Goal: Information Seeking & Learning: Learn about a topic

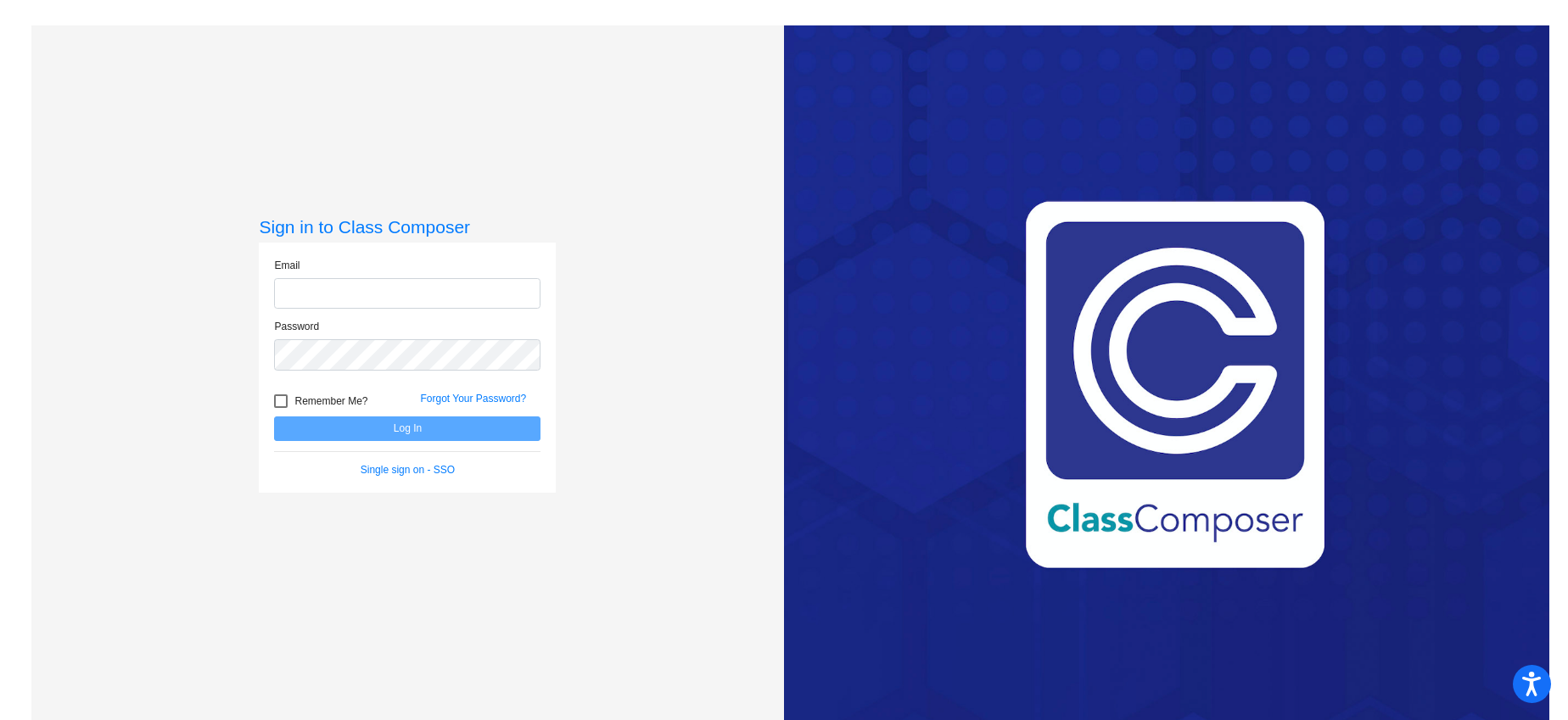
type input "[EMAIL_ADDRESS][DOMAIN_NAME]"
click at [274, 416] on button "Log In" at bounding box center [407, 428] width 266 height 25
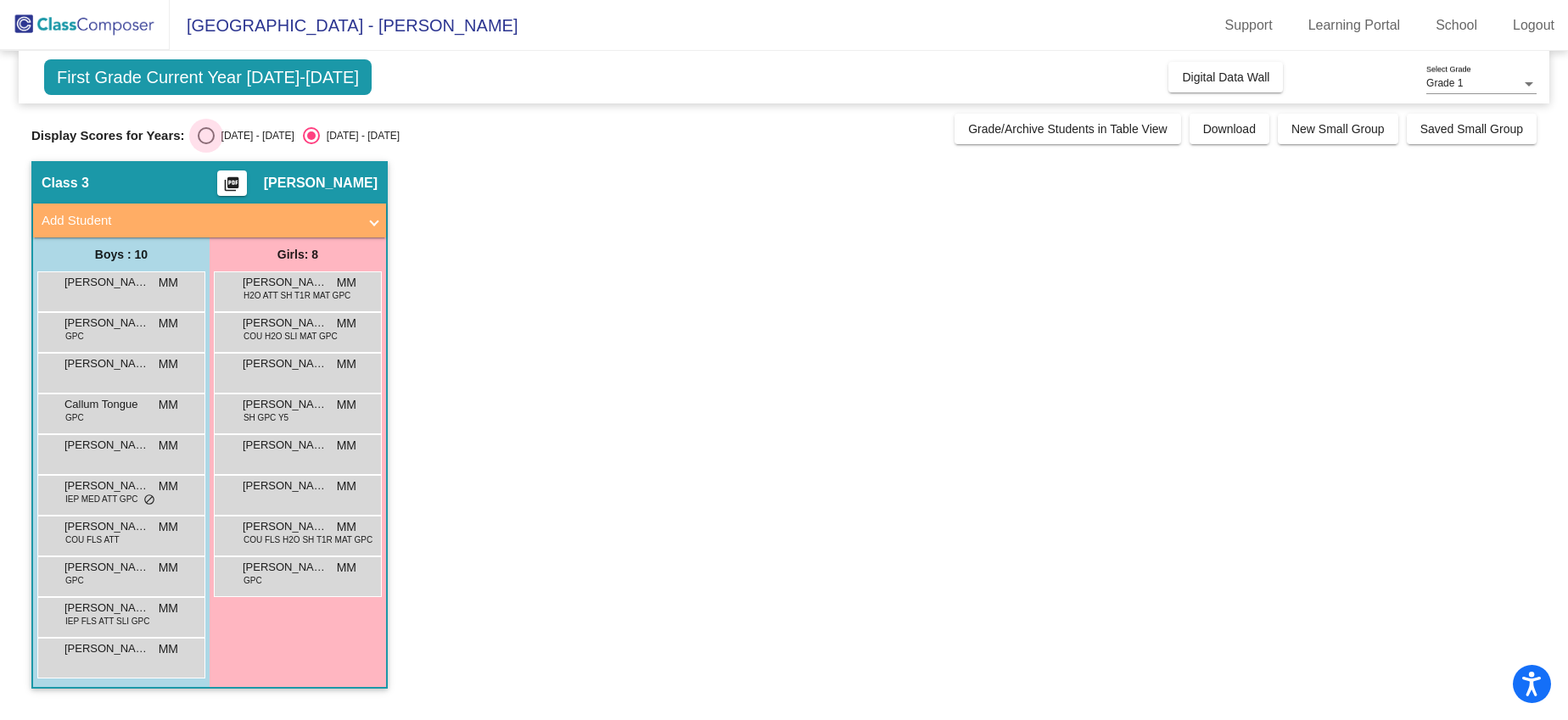
click at [261, 133] on div "[DATE] - [DATE]" at bounding box center [254, 136] width 80 height 15
click at [206, 144] on input "[DATE] - [DATE]" at bounding box center [205, 144] width 1 height 1
radio input "true"
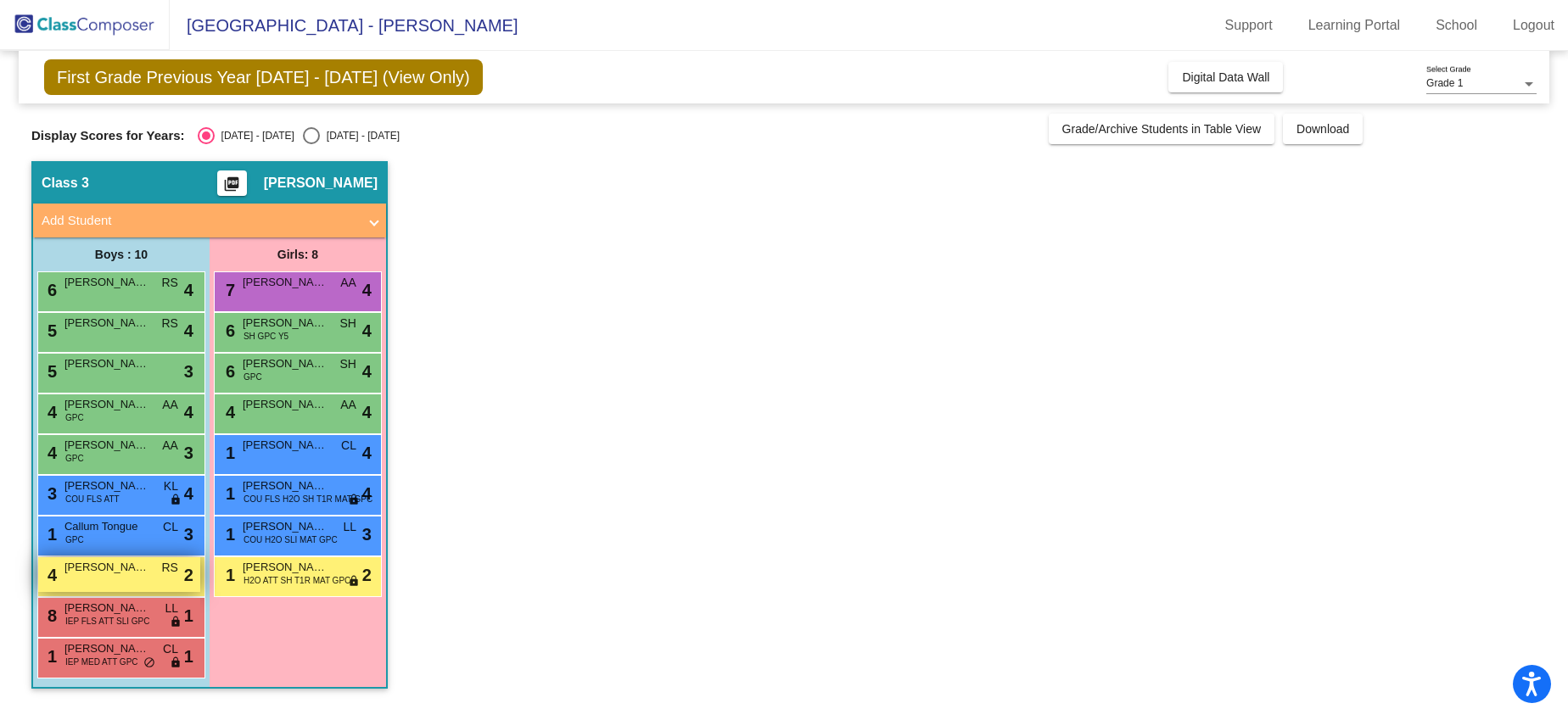
click at [95, 578] on div "4 [PERSON_NAME] RS lock do_not_disturb_alt 2" at bounding box center [119, 574] width 162 height 35
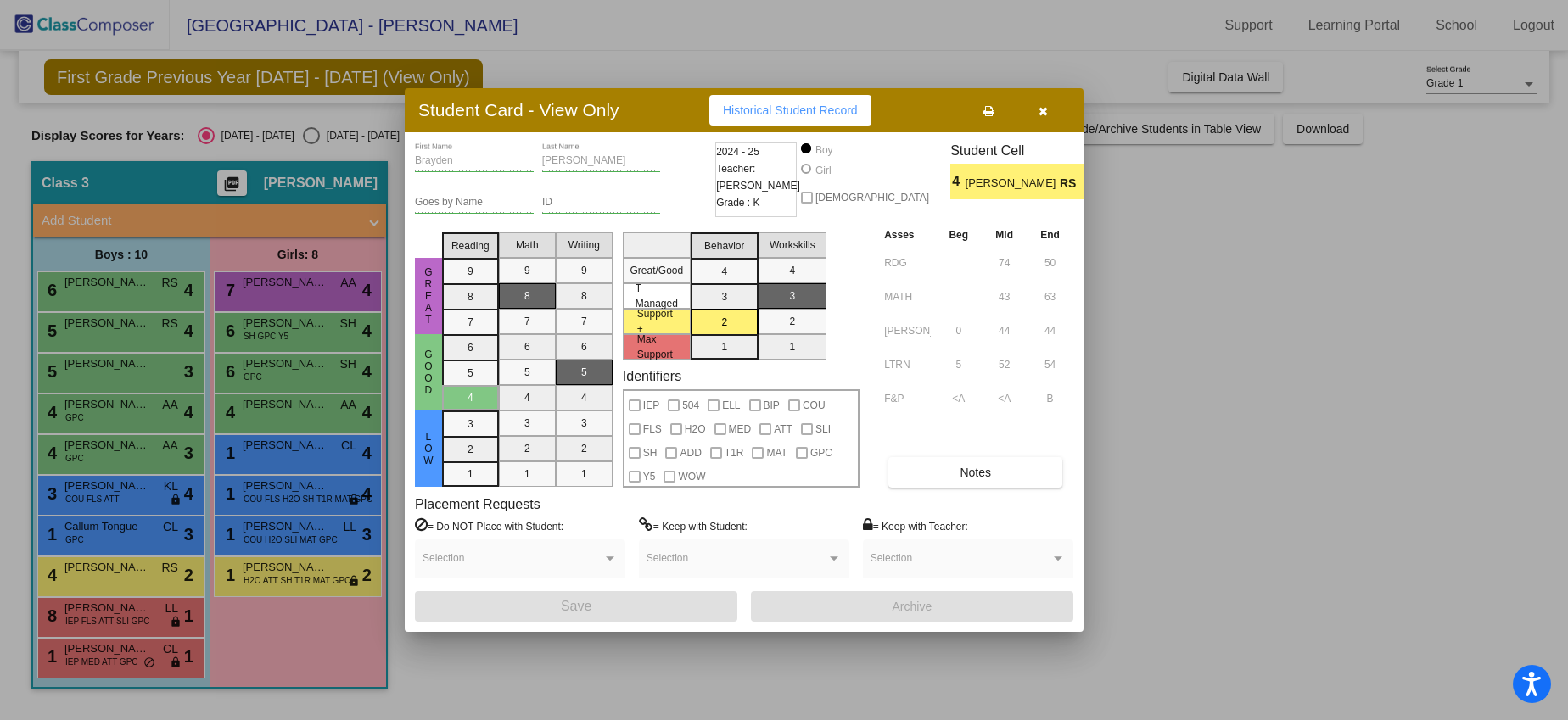
click at [944, 493] on div "[PERSON_NAME] First Name [PERSON_NAME] Last Name Goes by Name ID 2024 - 25 Teac…" at bounding box center [744, 382] width 659 height 479
click at [951, 457] on button "Notes" at bounding box center [975, 472] width 174 height 31
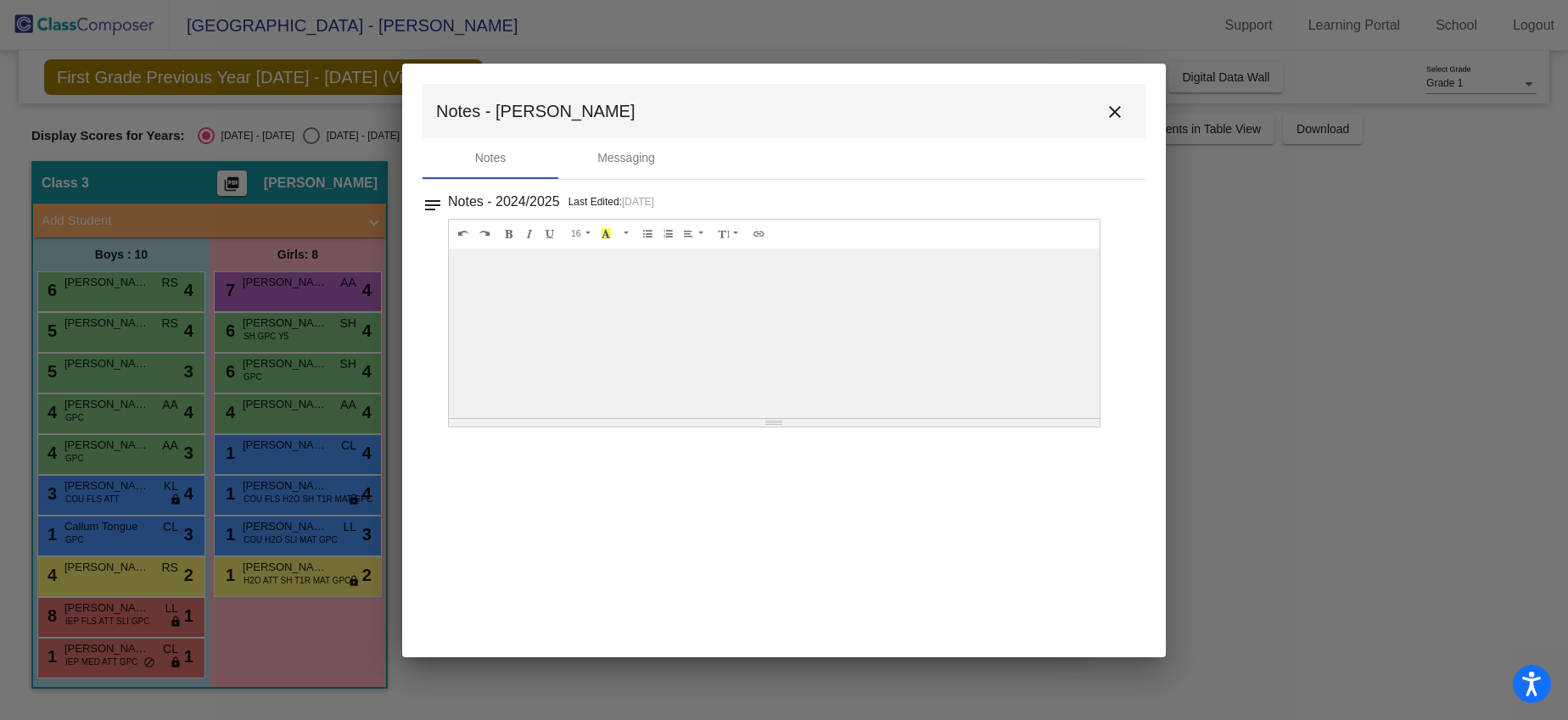
click at [1116, 116] on mat-icon "close" at bounding box center [1115, 112] width 21 height 21
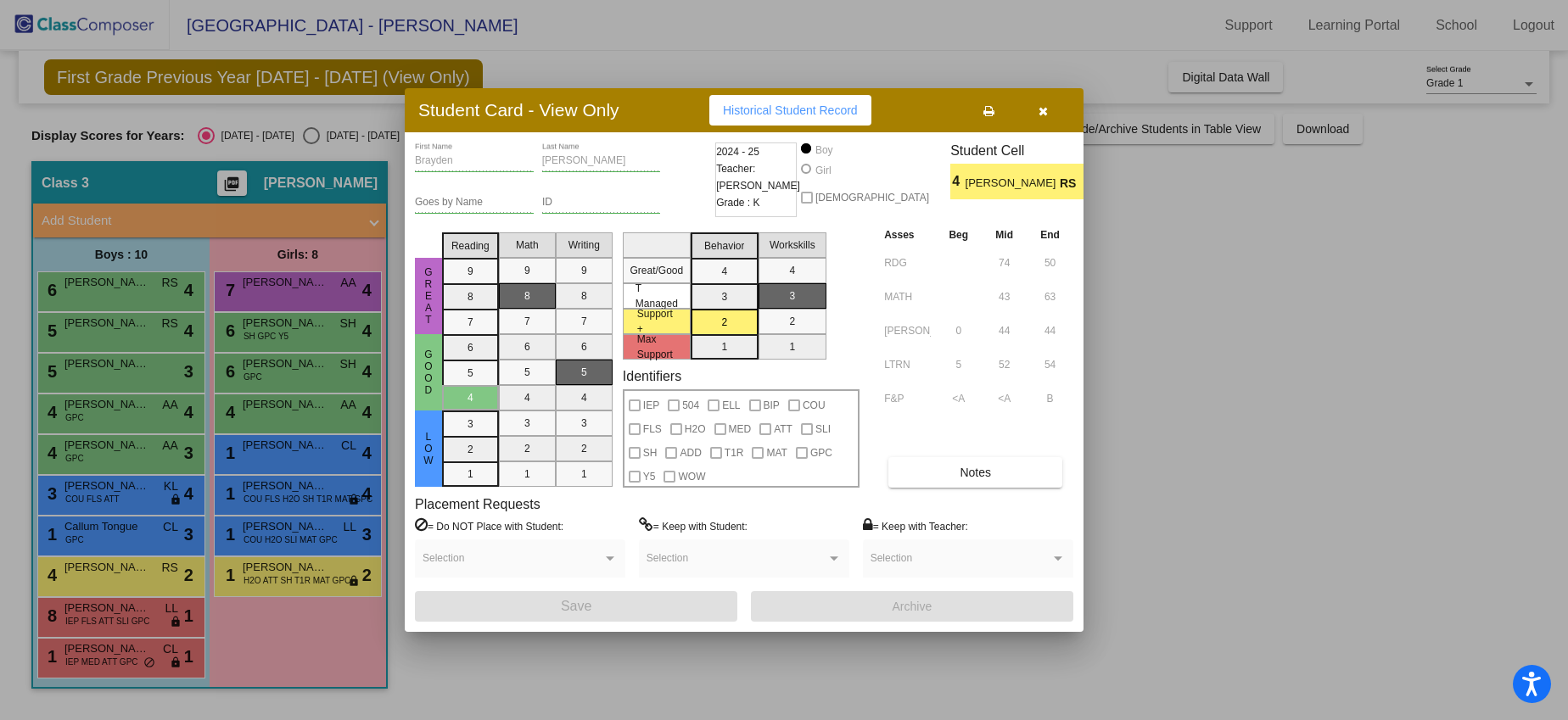
click at [1041, 112] on icon "button" at bounding box center [1042, 111] width 9 height 12
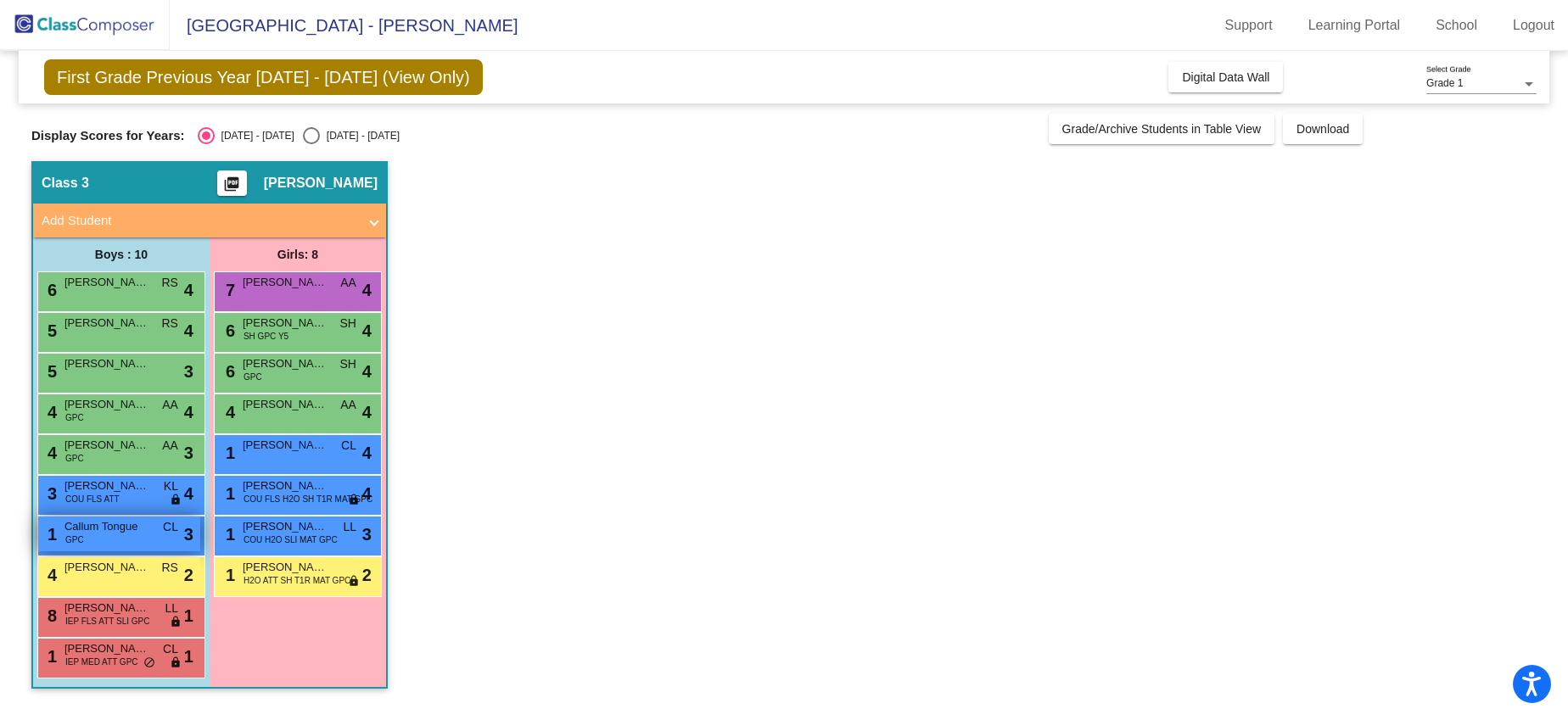
click at [112, 525] on span "Callum Tongue" at bounding box center [106, 527] width 85 height 17
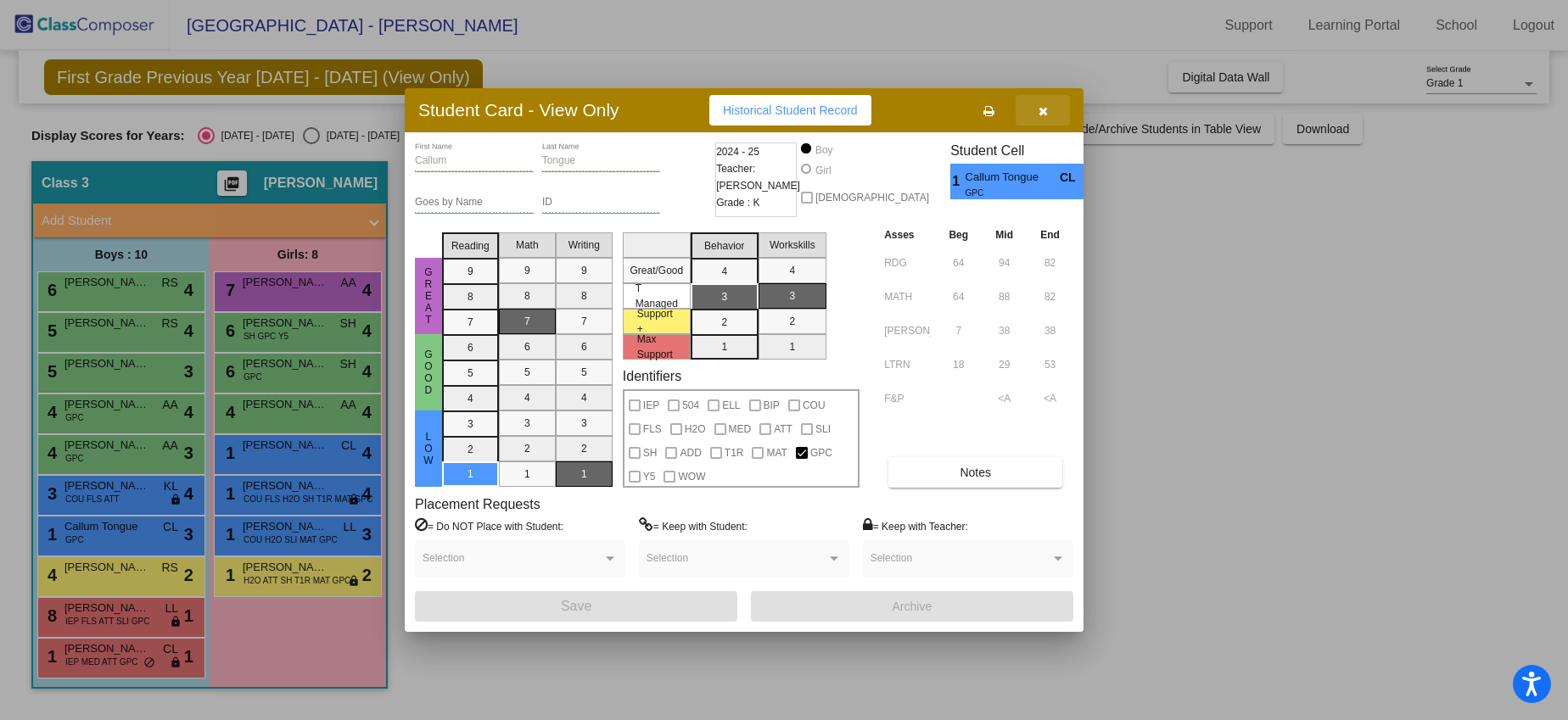
click at [1043, 118] on button "button" at bounding box center [1042, 111] width 54 height 31
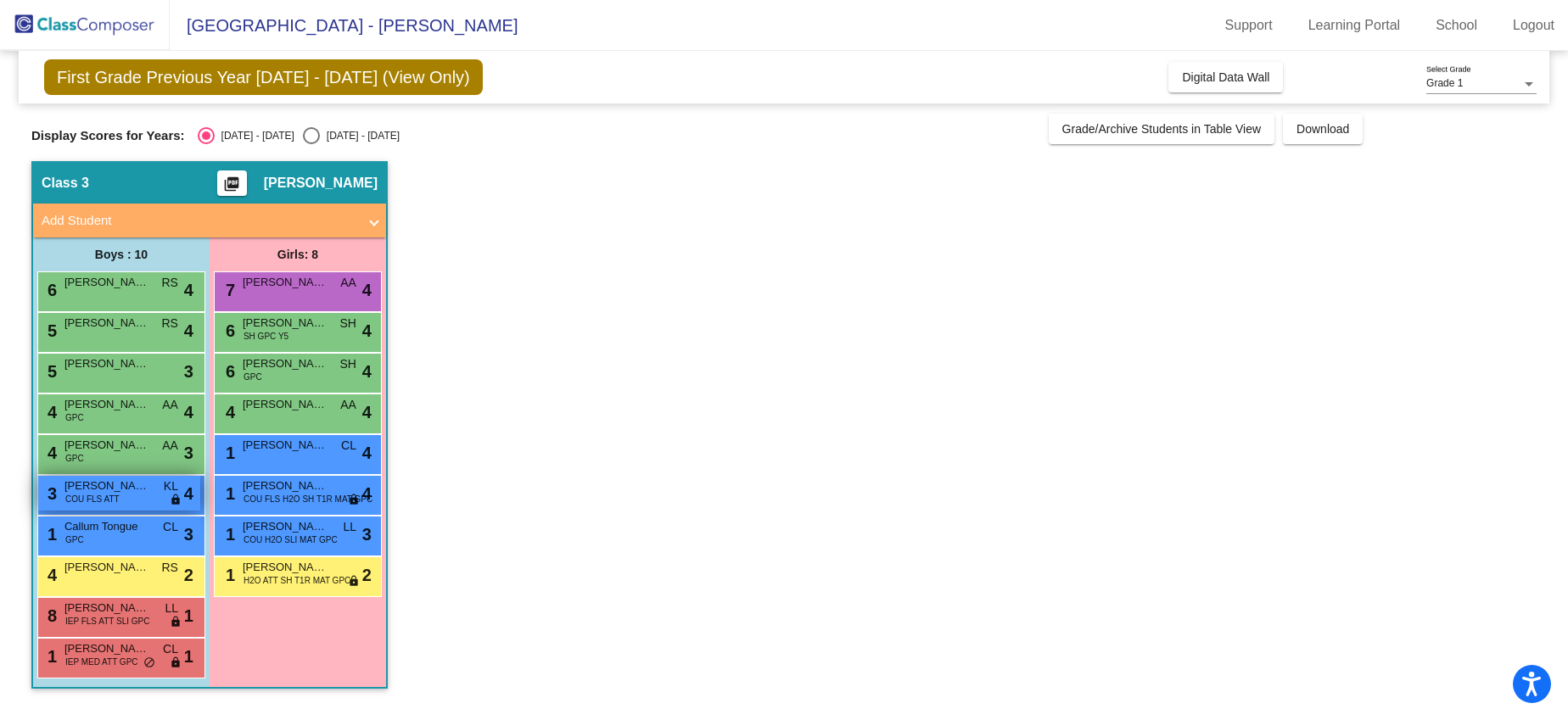
click at [80, 500] on span "COU FLS ATT" at bounding box center [92, 499] width 54 height 13
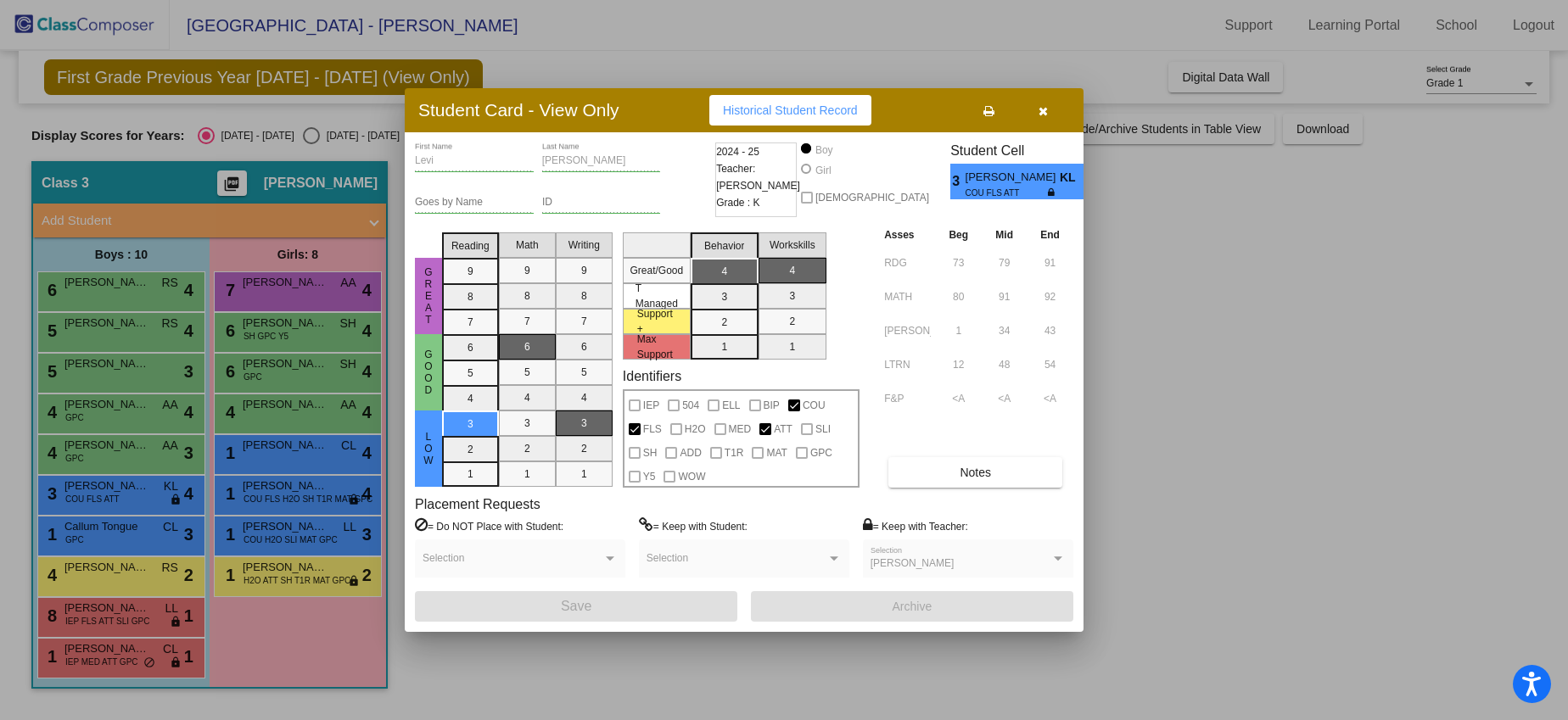
click at [1044, 113] on icon "button" at bounding box center [1042, 111] width 9 height 12
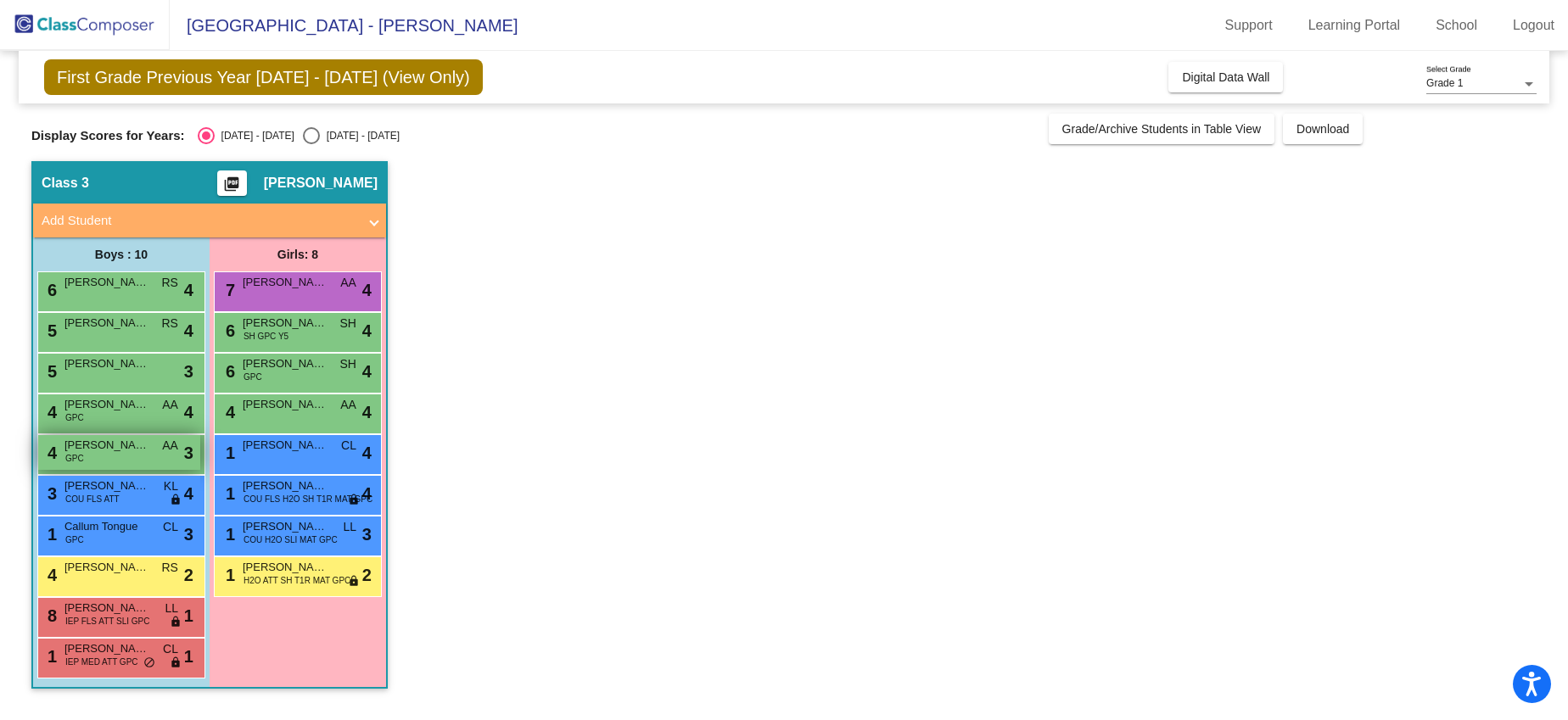
click at [120, 456] on div "[DATE] Gates GPC AA lock do_not_disturb_alt 3" at bounding box center [119, 452] width 162 height 35
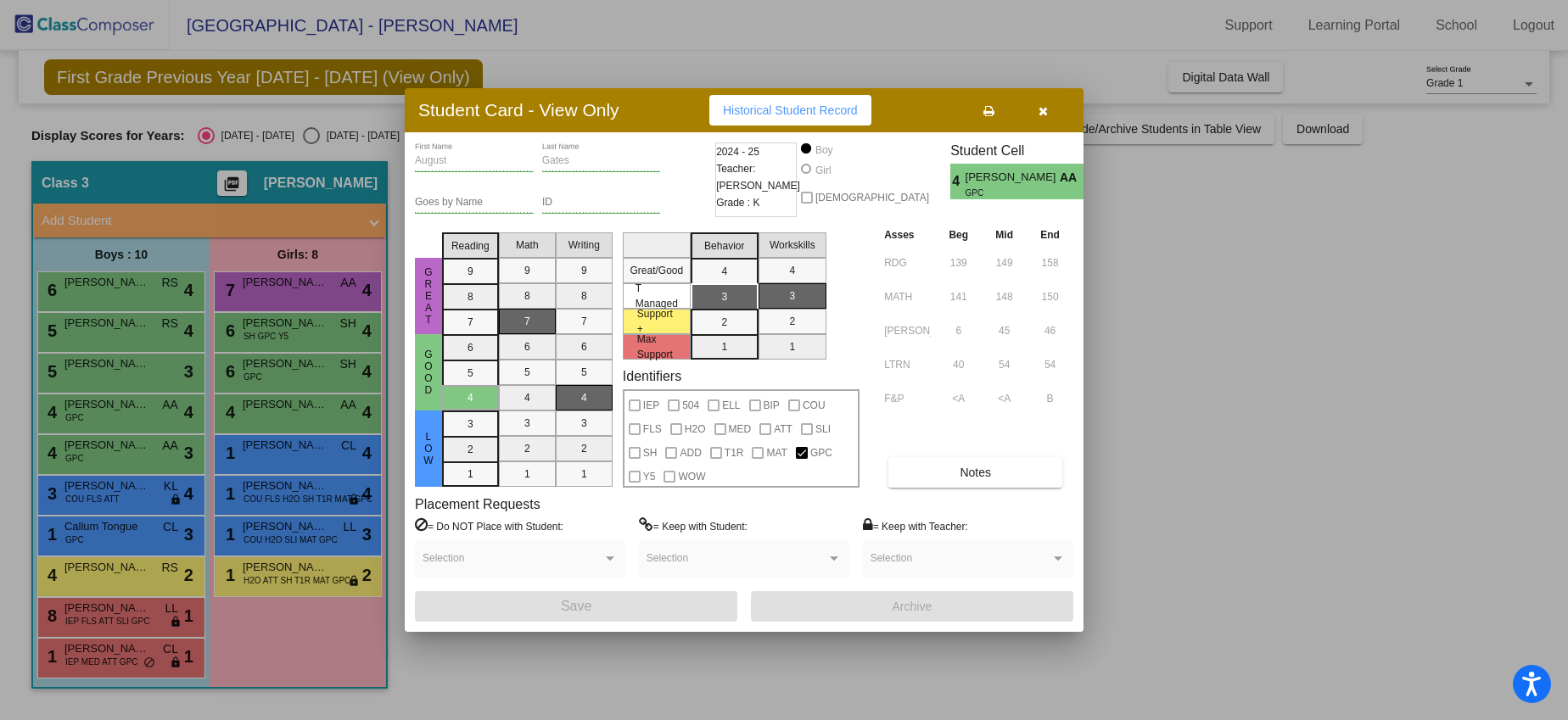
click at [1048, 104] on button "button" at bounding box center [1042, 111] width 54 height 31
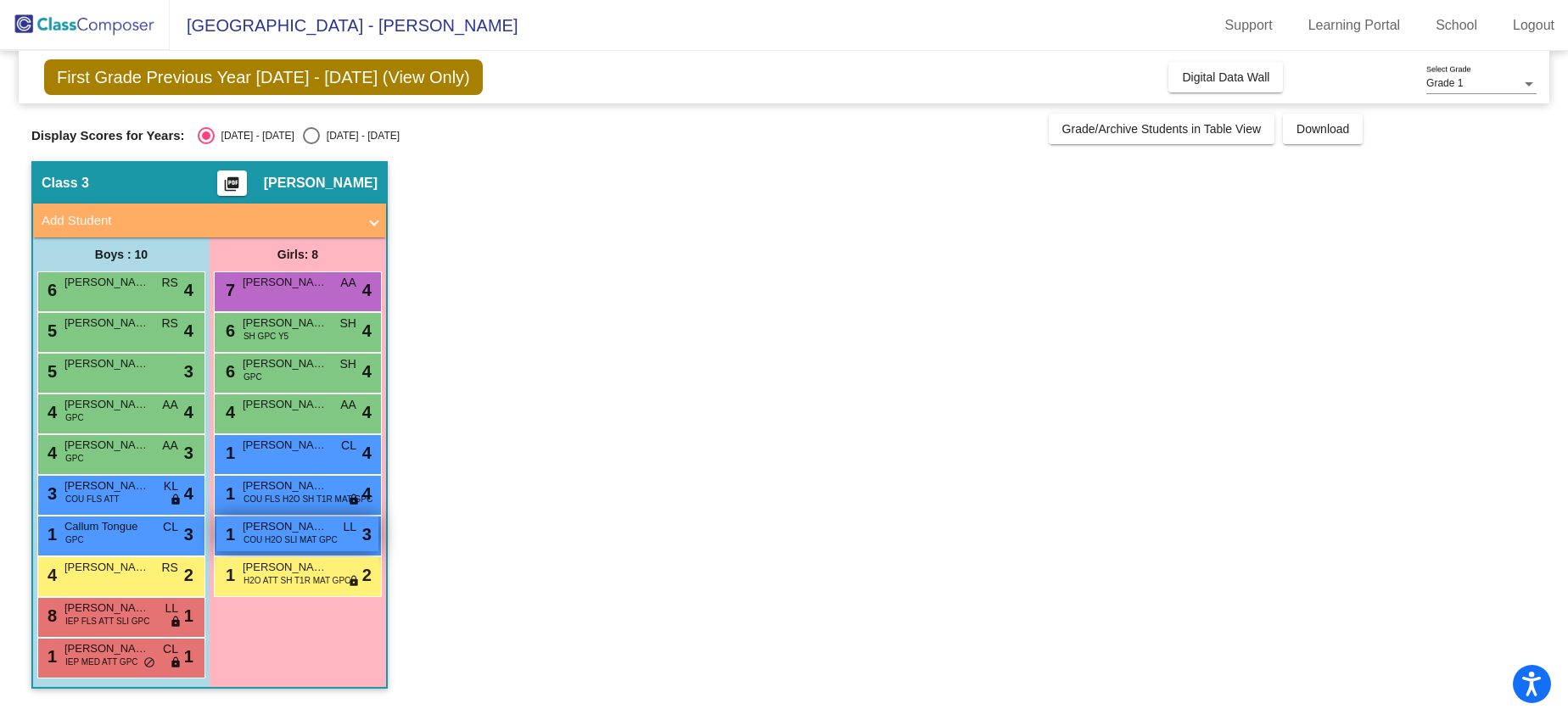
click at [325, 543] on span "COU H2O SLI MAT GPC" at bounding box center [291, 539] width 94 height 13
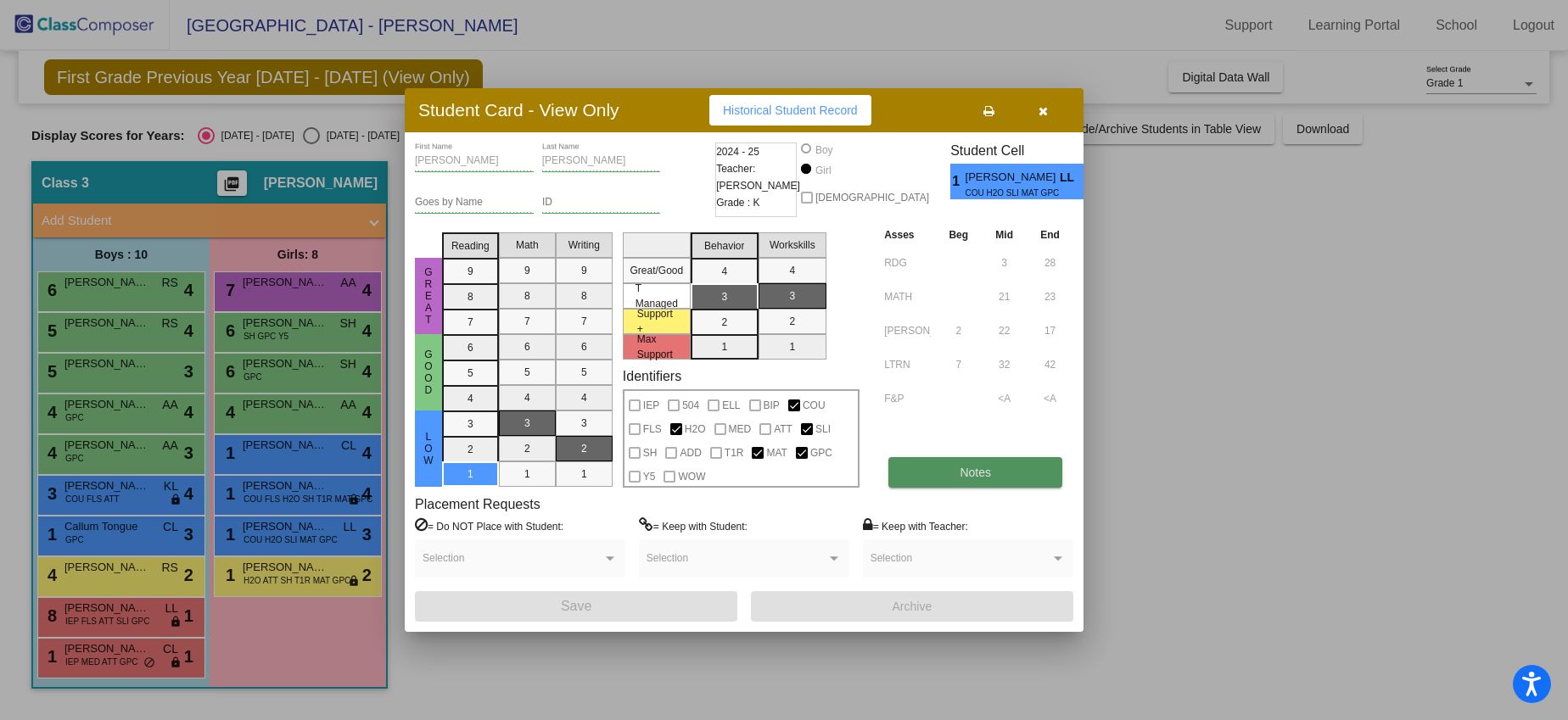
click at [968, 465] on span "Notes" at bounding box center [975, 472] width 32 height 14
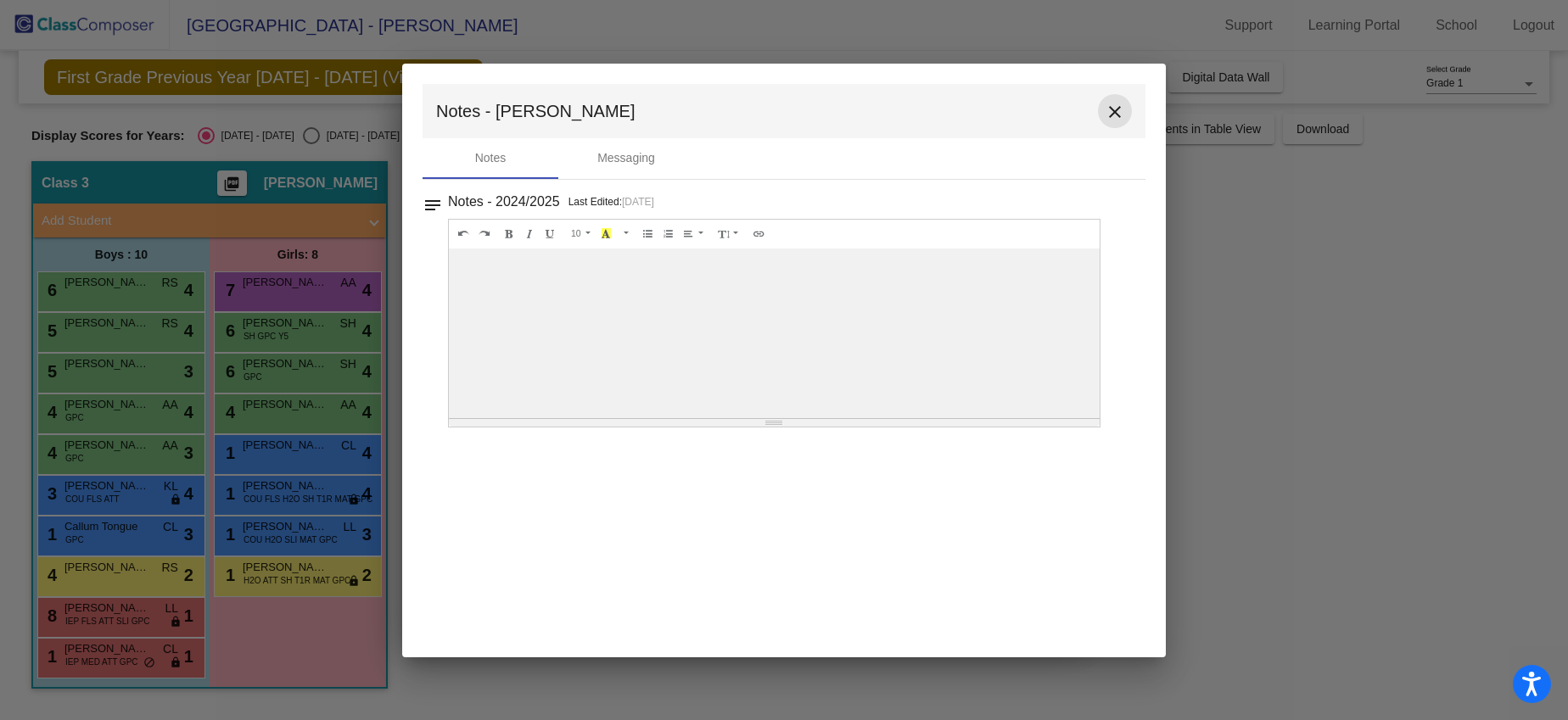
click at [1115, 117] on mat-icon "close" at bounding box center [1115, 112] width 21 height 21
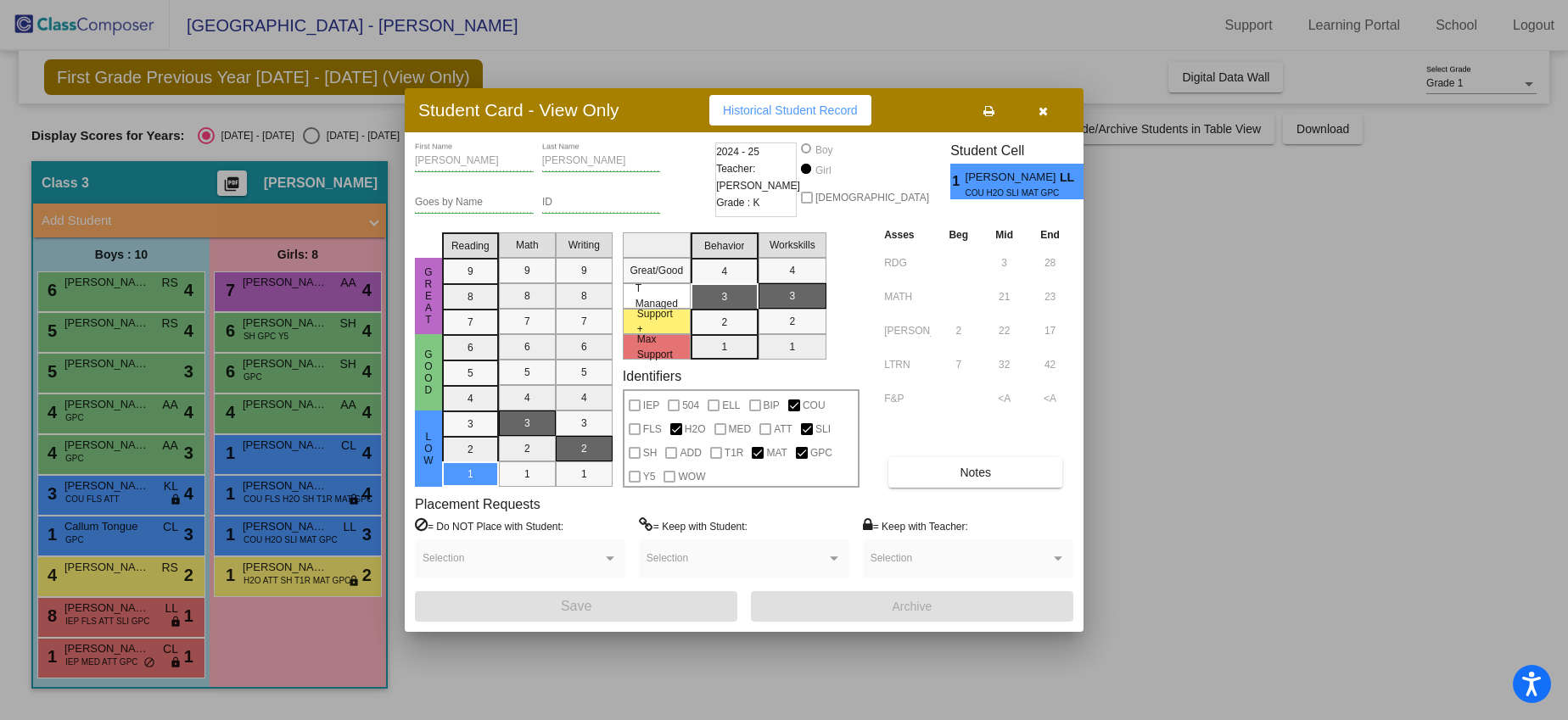
click at [1050, 112] on button "button" at bounding box center [1042, 111] width 54 height 31
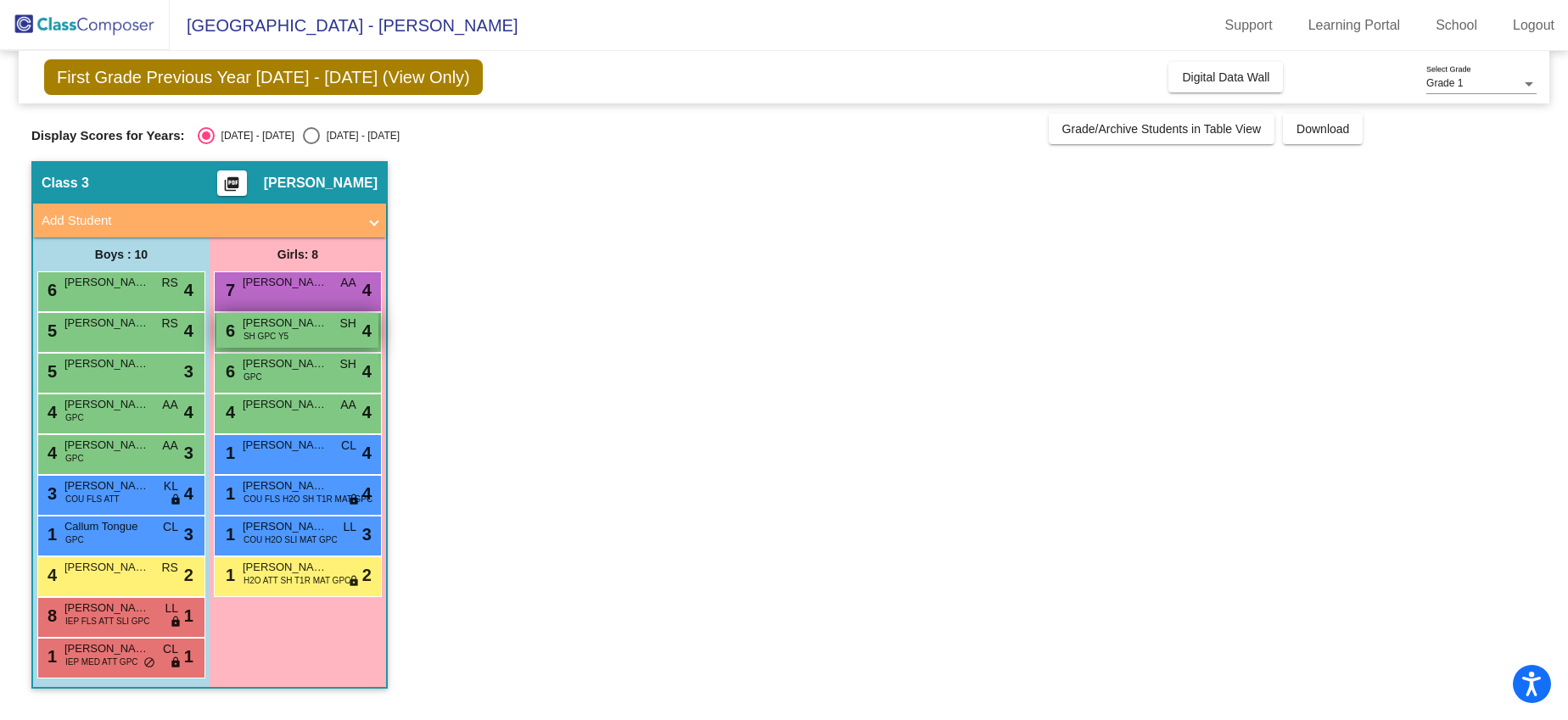
click at [319, 334] on div "6 [PERSON_NAME] SH GPC Y5 SH lock do_not_disturb_alt 4" at bounding box center [297, 330] width 162 height 35
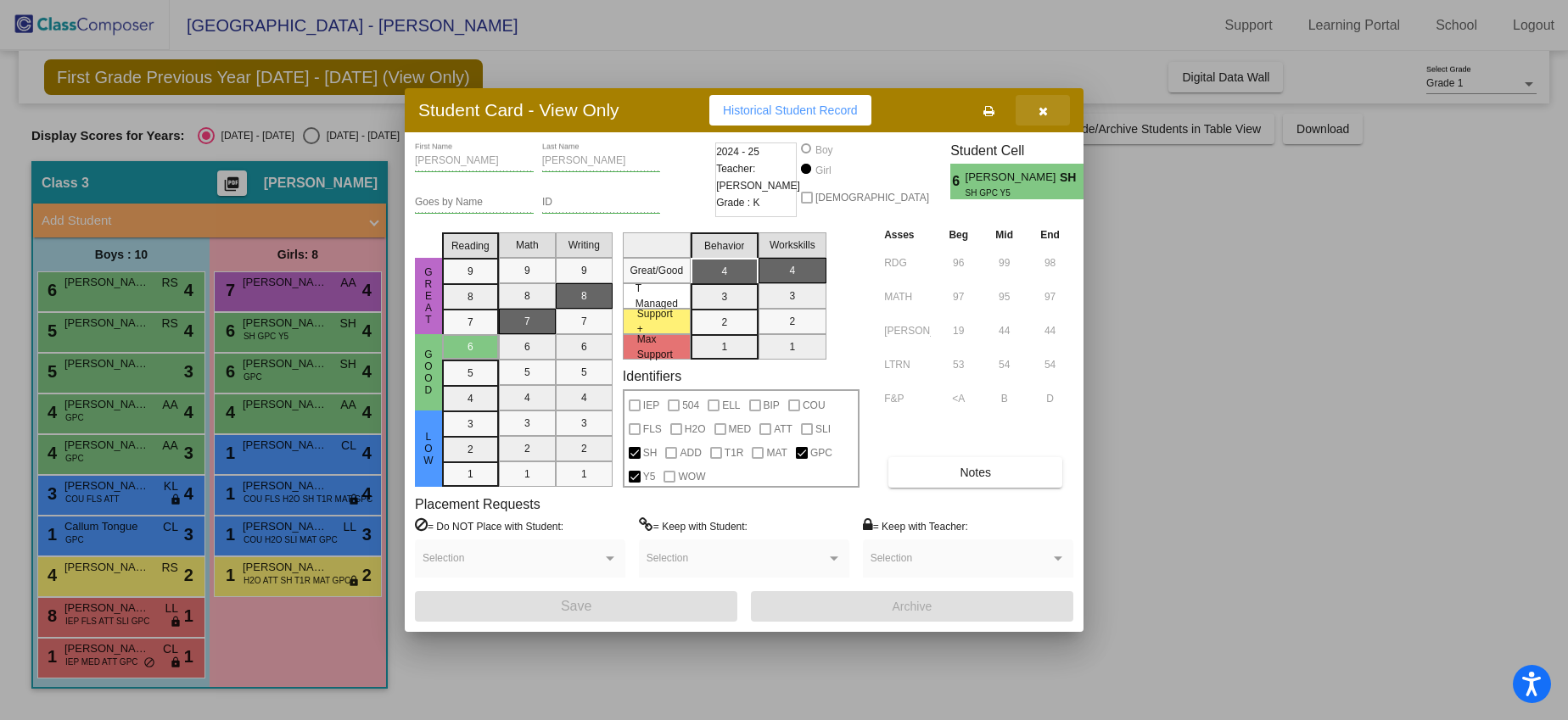
click at [1046, 112] on icon "button" at bounding box center [1042, 111] width 9 height 12
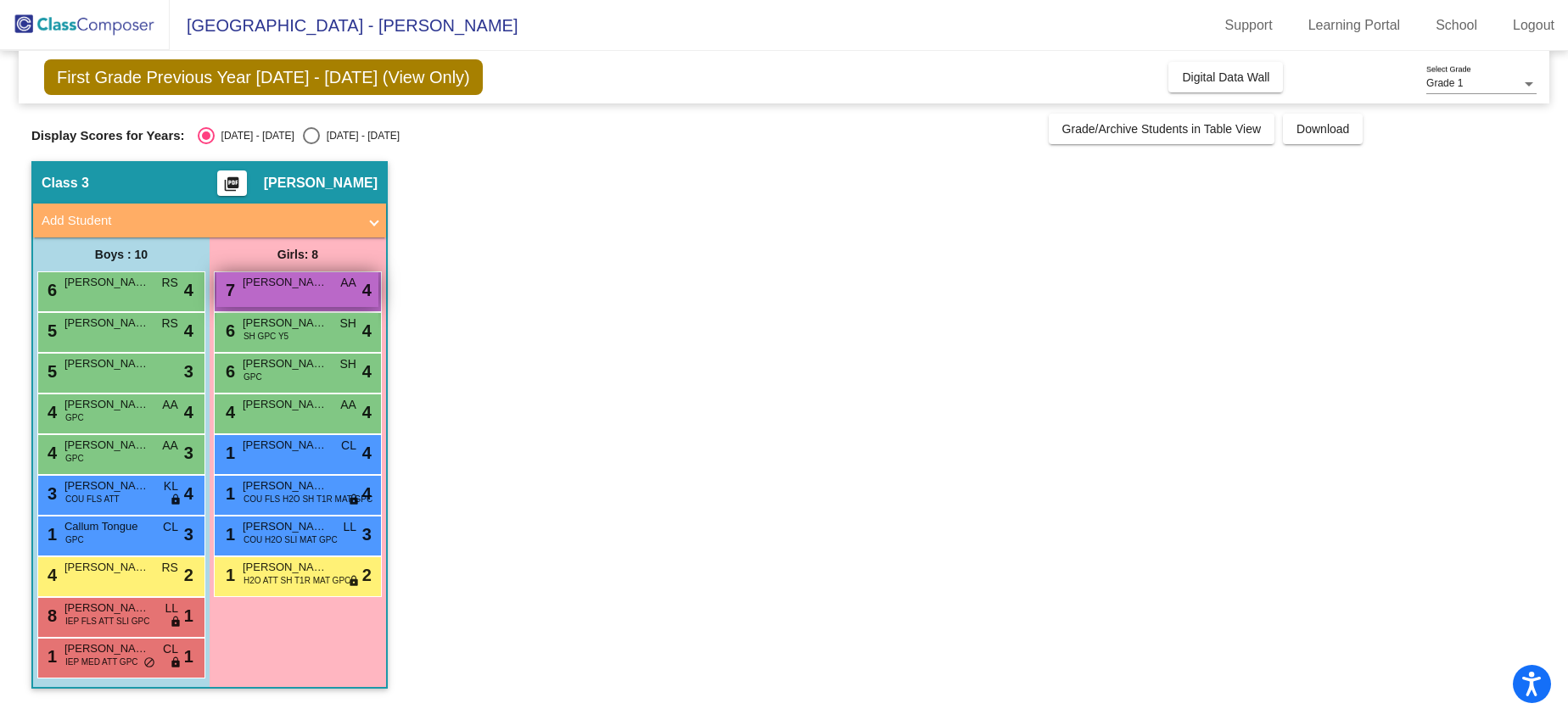
click at [338, 281] on div "7 [PERSON_NAME] AA lock do_not_disturb_alt 4" at bounding box center [297, 289] width 162 height 35
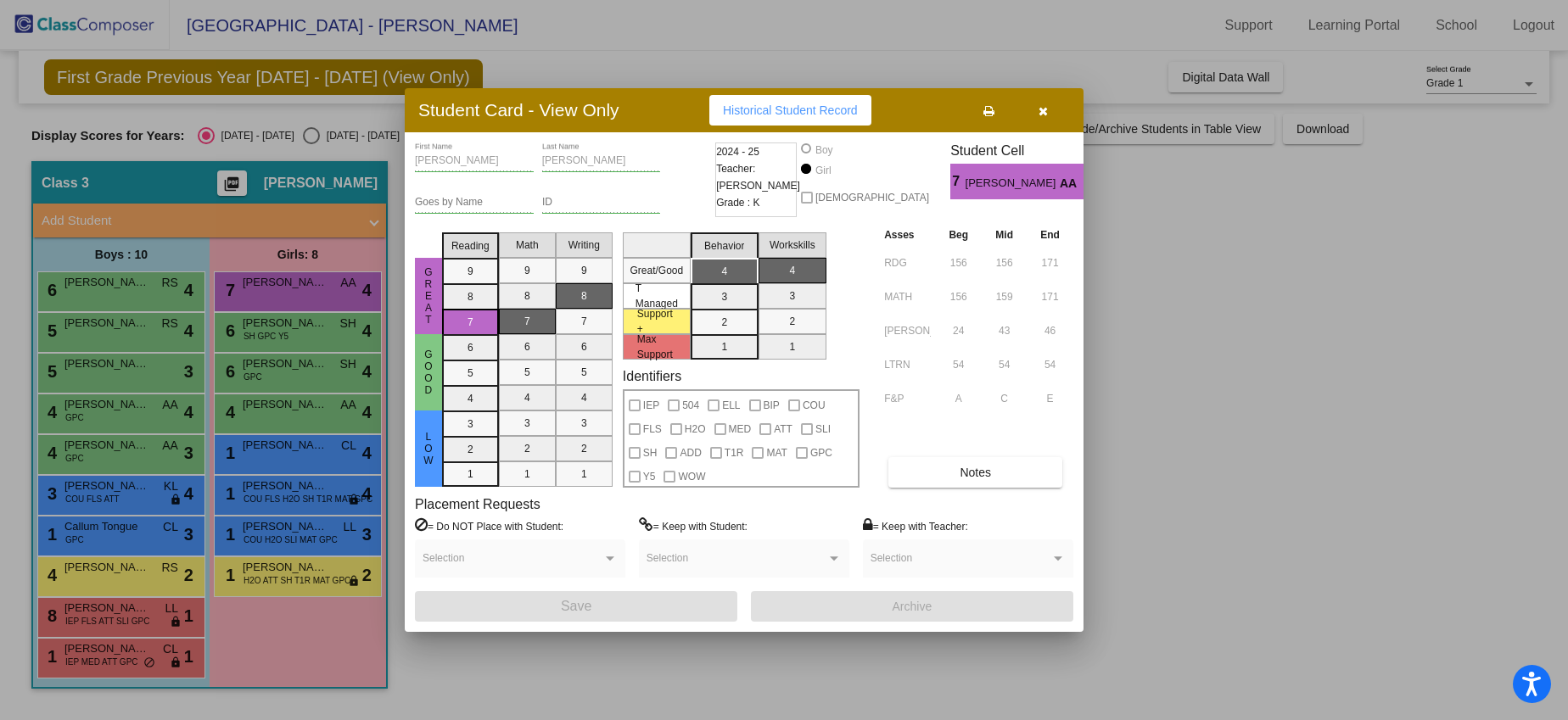
click at [1046, 114] on icon "button" at bounding box center [1042, 111] width 9 height 12
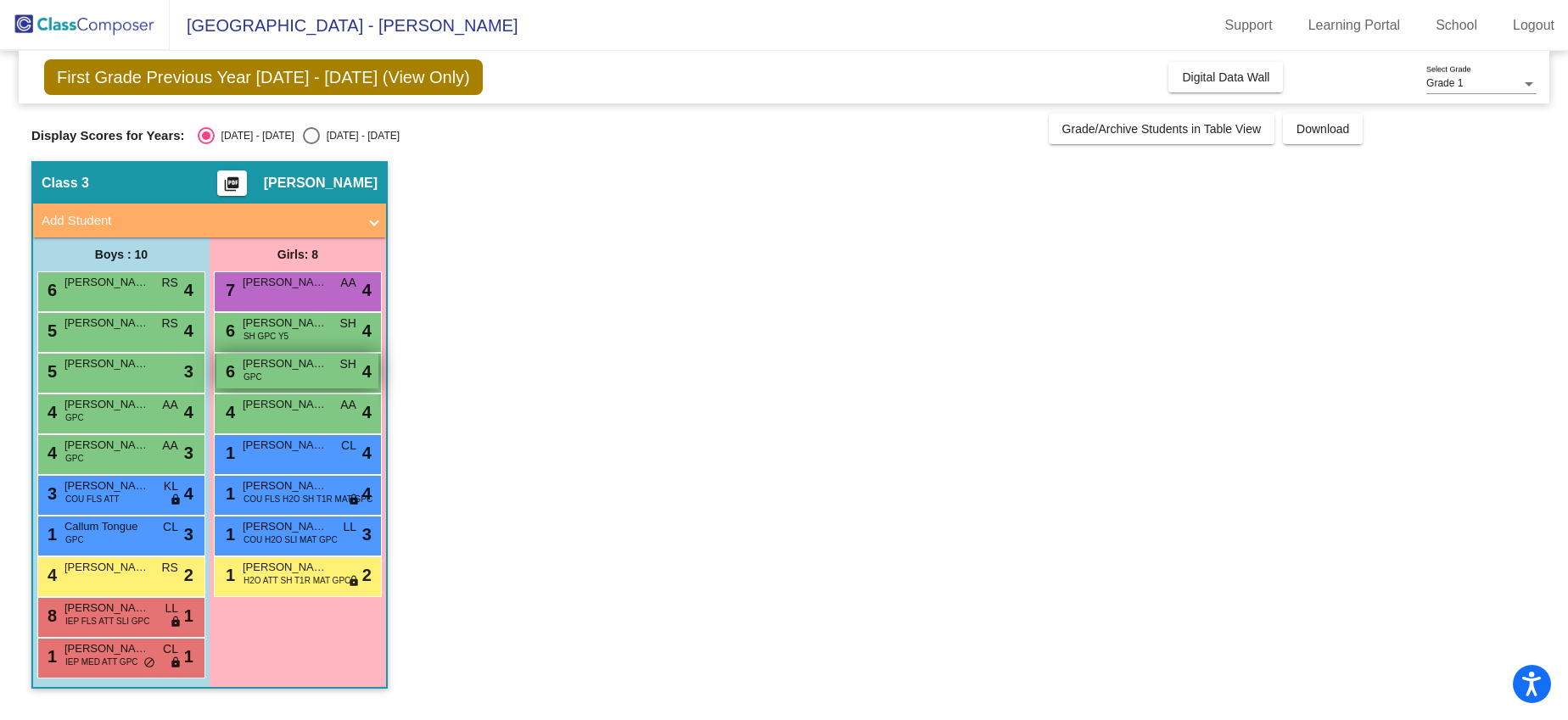
click at [322, 360] on span "[PERSON_NAME]" at bounding box center [285, 364] width 85 height 17
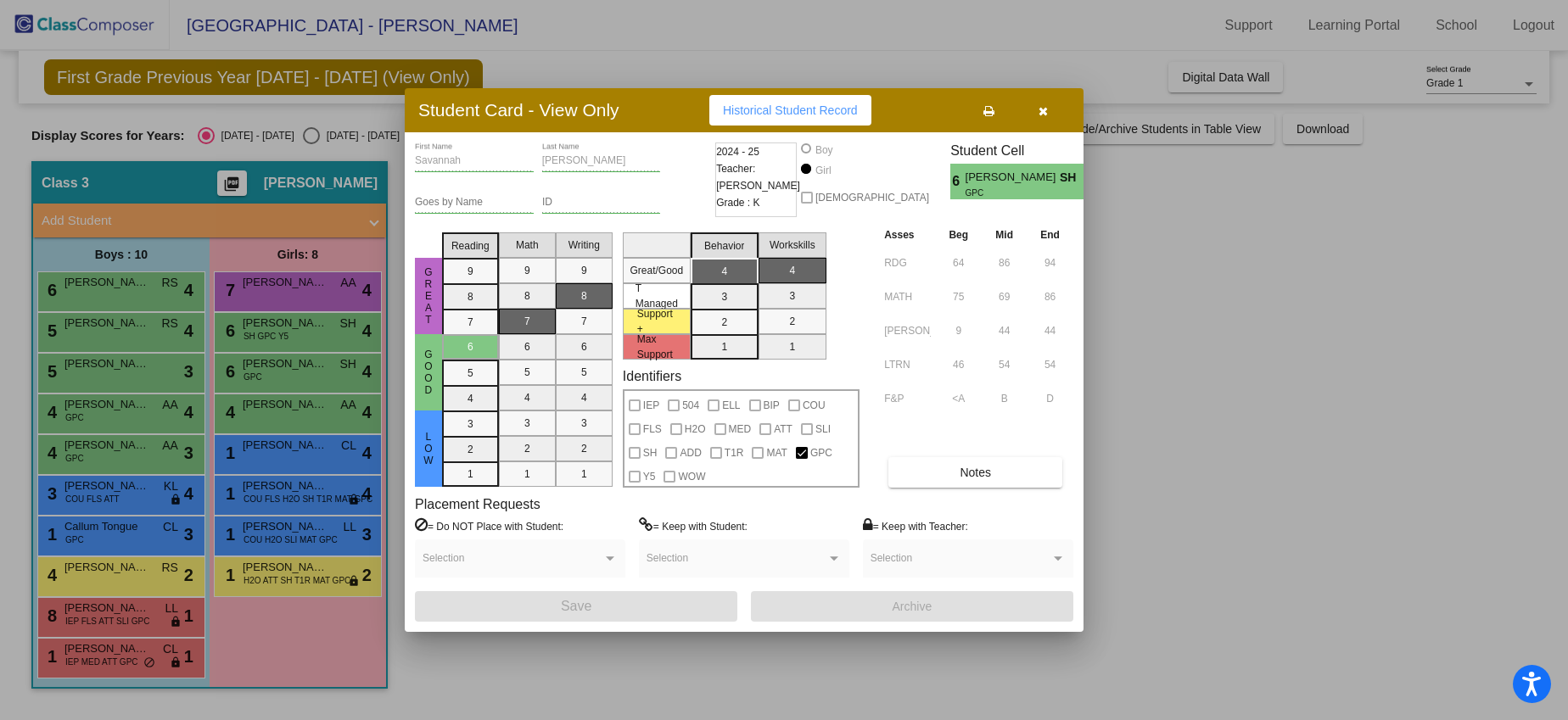
click at [1045, 107] on icon "button" at bounding box center [1042, 111] width 9 height 12
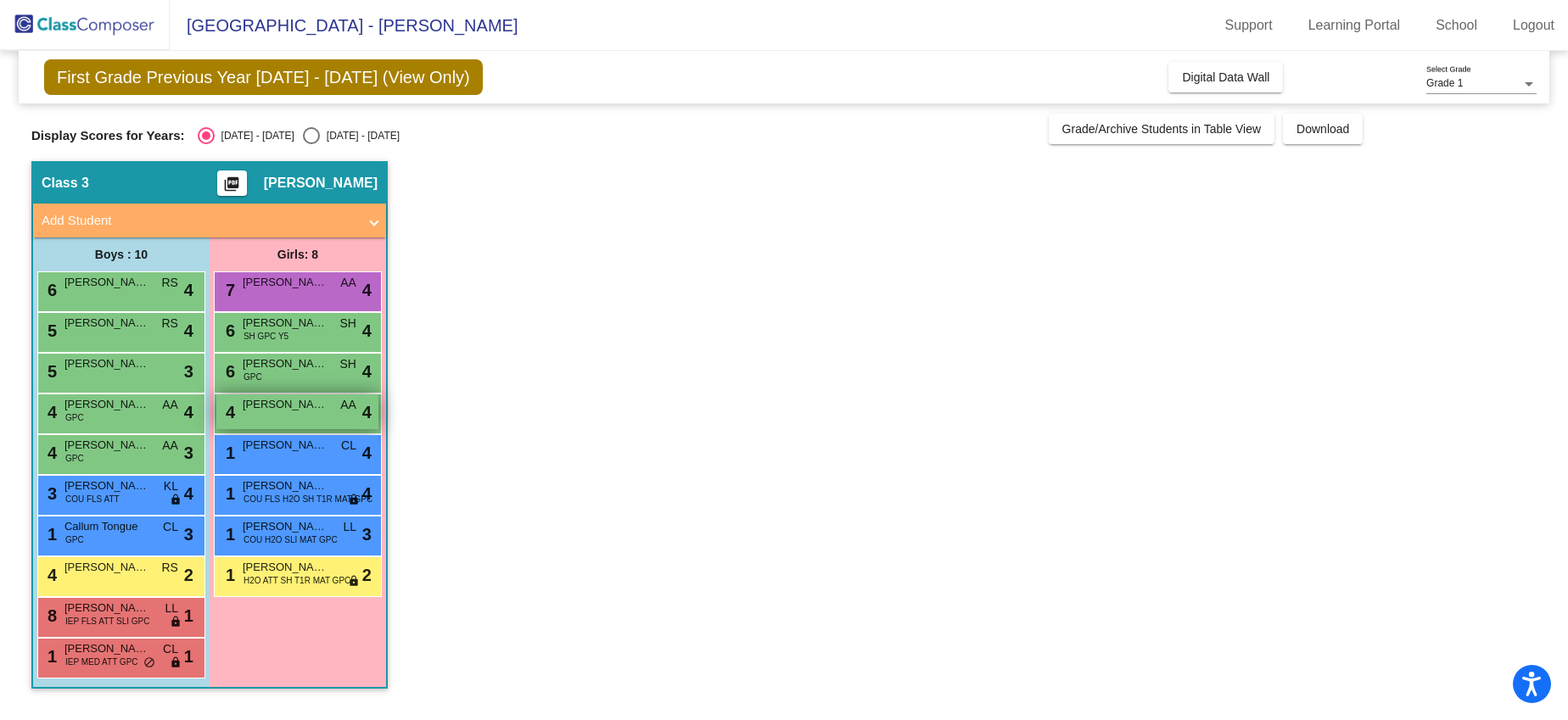
click at [288, 419] on div "4 [PERSON_NAME] AA lock do_not_disturb_alt 4" at bounding box center [297, 411] width 162 height 35
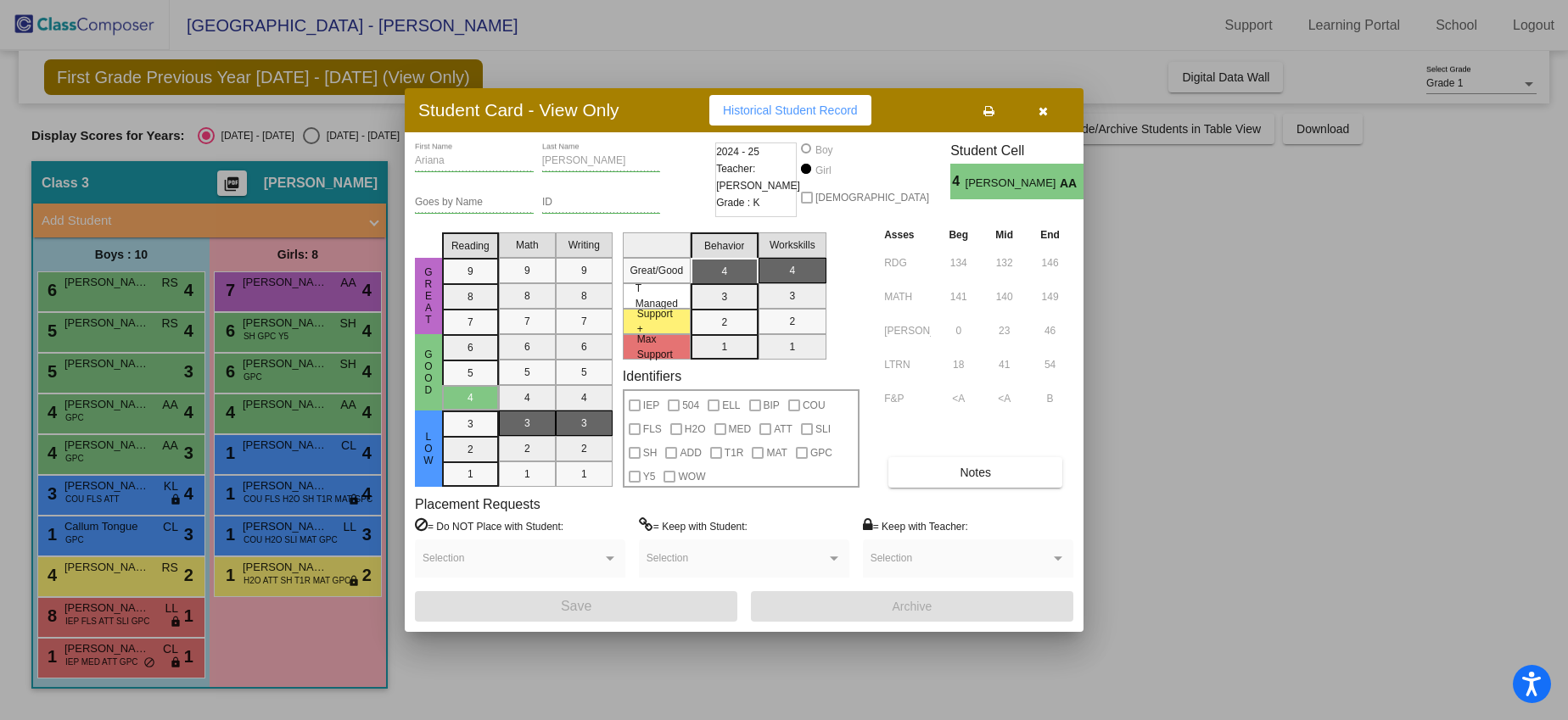
click at [1044, 106] on icon "button" at bounding box center [1042, 111] width 9 height 12
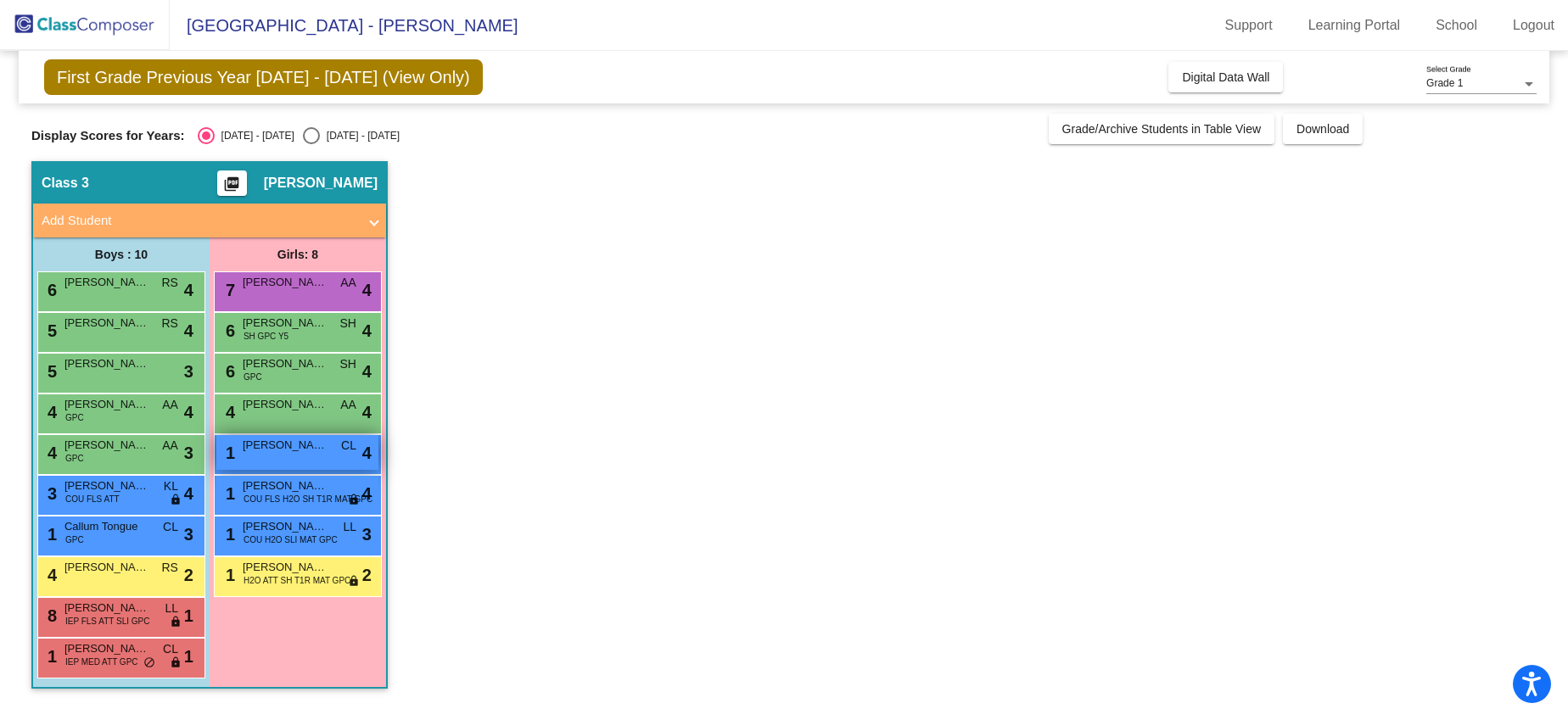
click at [321, 447] on span "[PERSON_NAME]" at bounding box center [285, 445] width 85 height 17
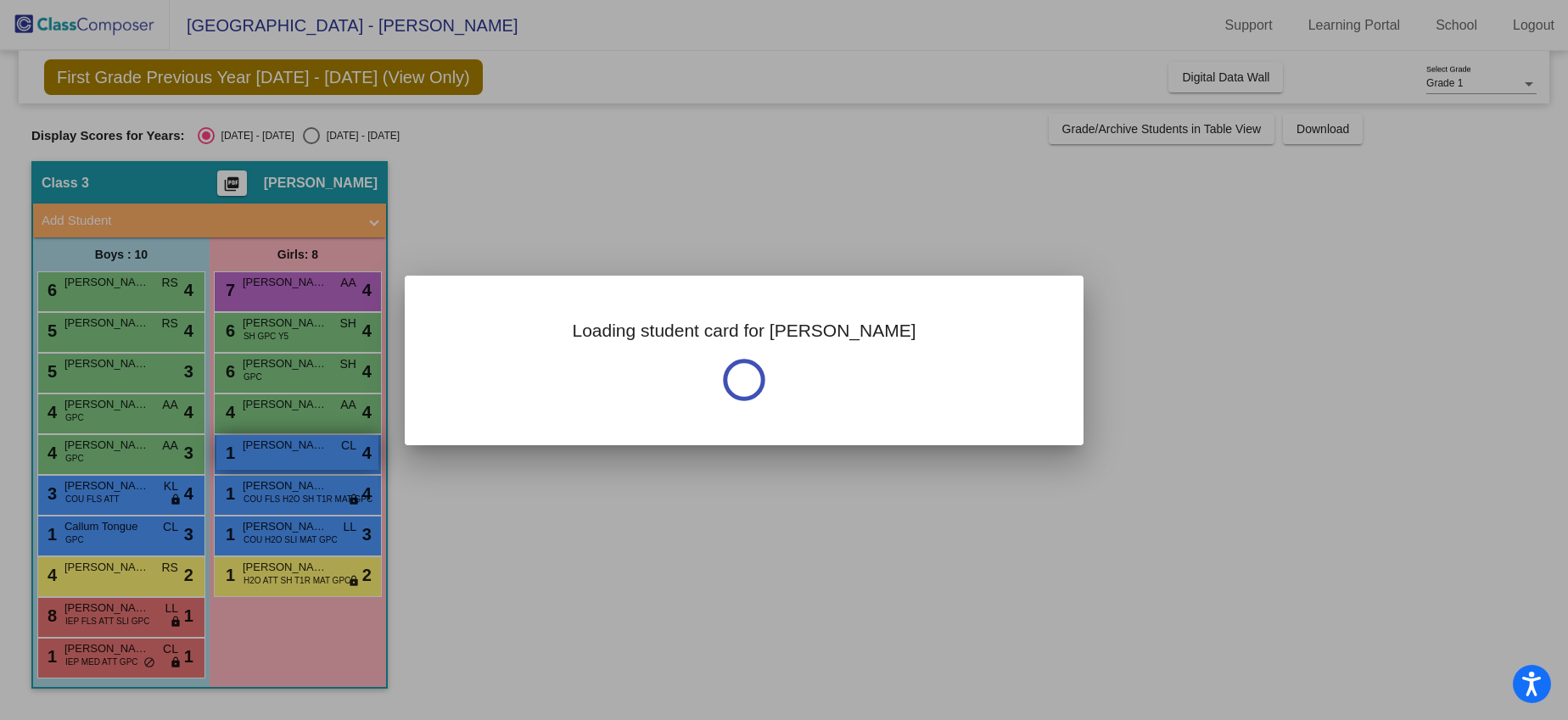
click at [321, 447] on div at bounding box center [784, 360] width 1568 height 720
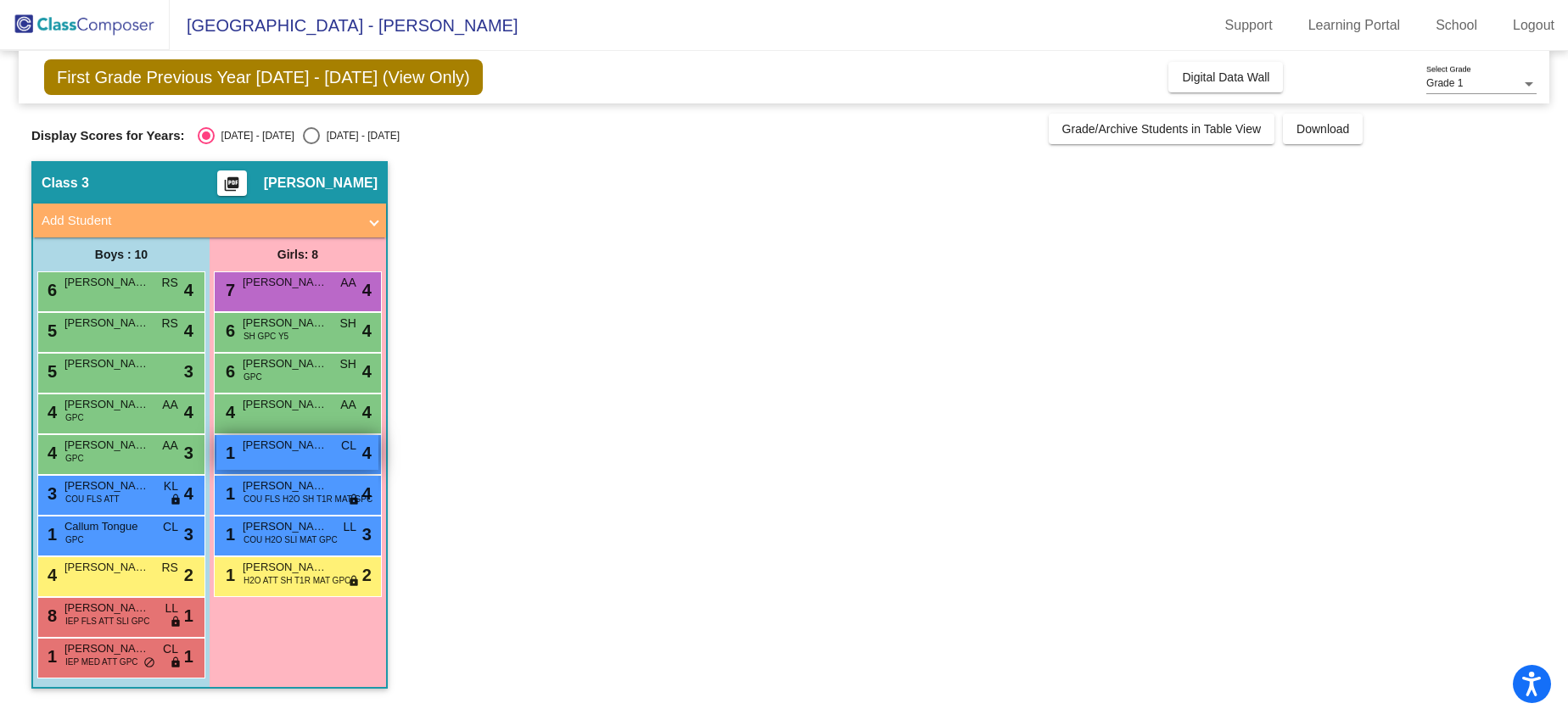
click at [321, 447] on span "[PERSON_NAME]" at bounding box center [285, 445] width 85 height 17
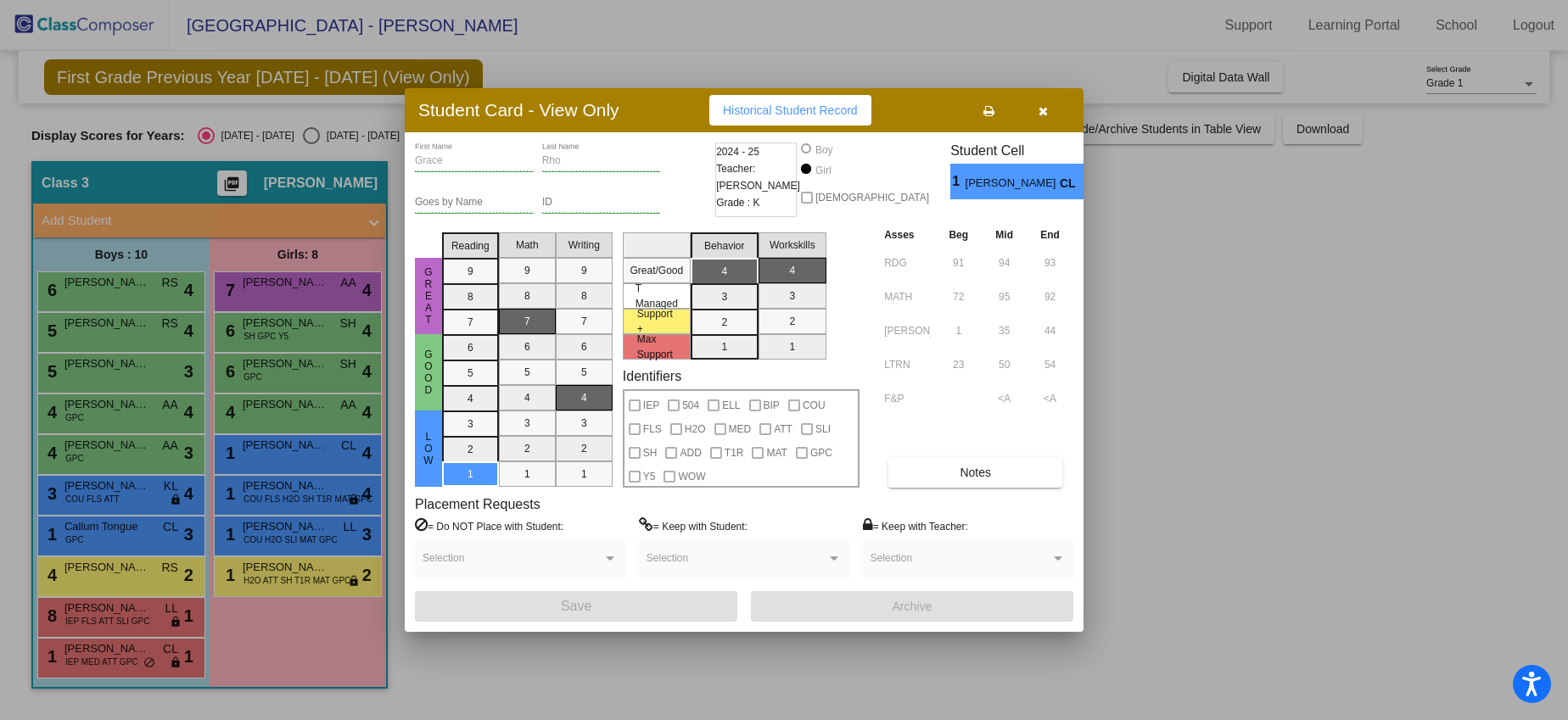
click at [1046, 118] on button "button" at bounding box center [1042, 111] width 54 height 31
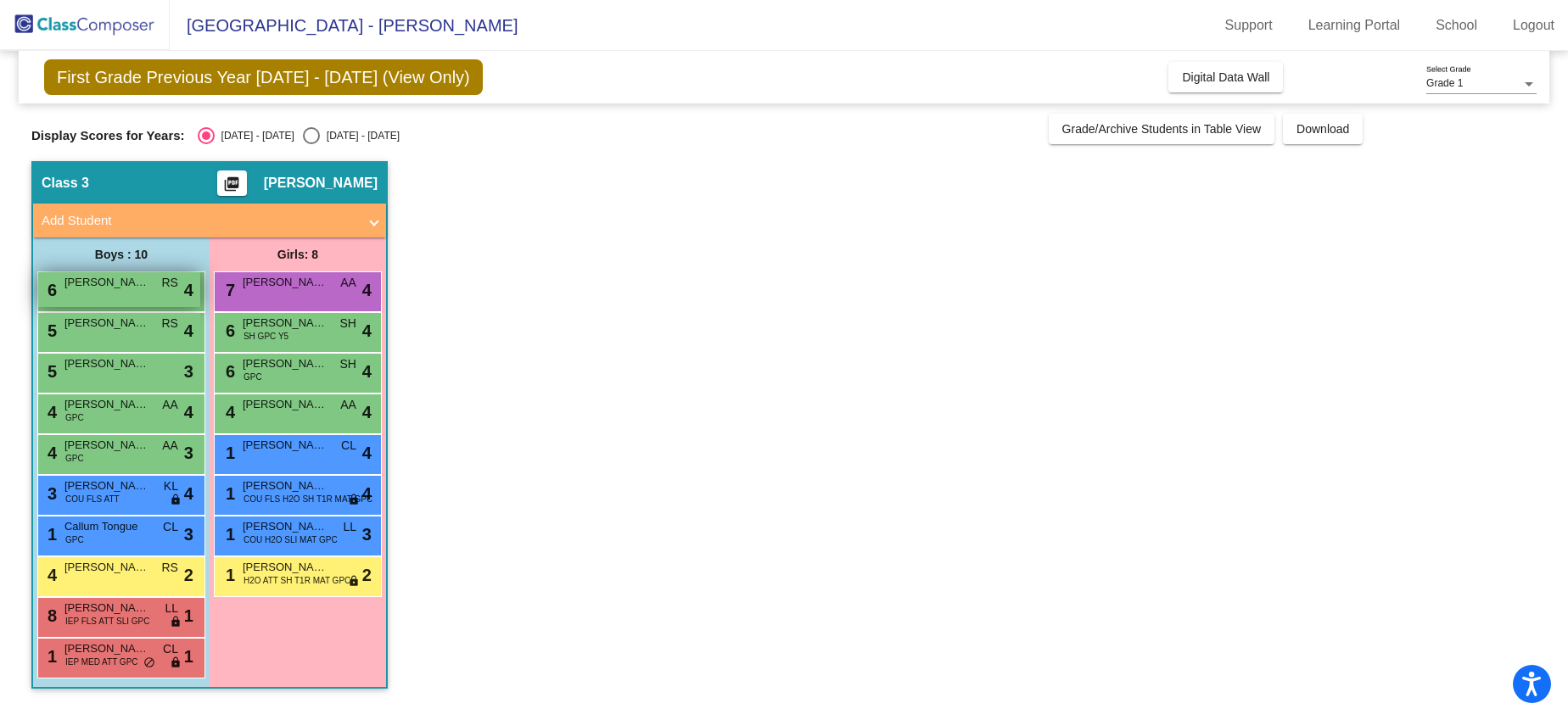
click at [137, 284] on span "[PERSON_NAME]" at bounding box center [106, 282] width 85 height 17
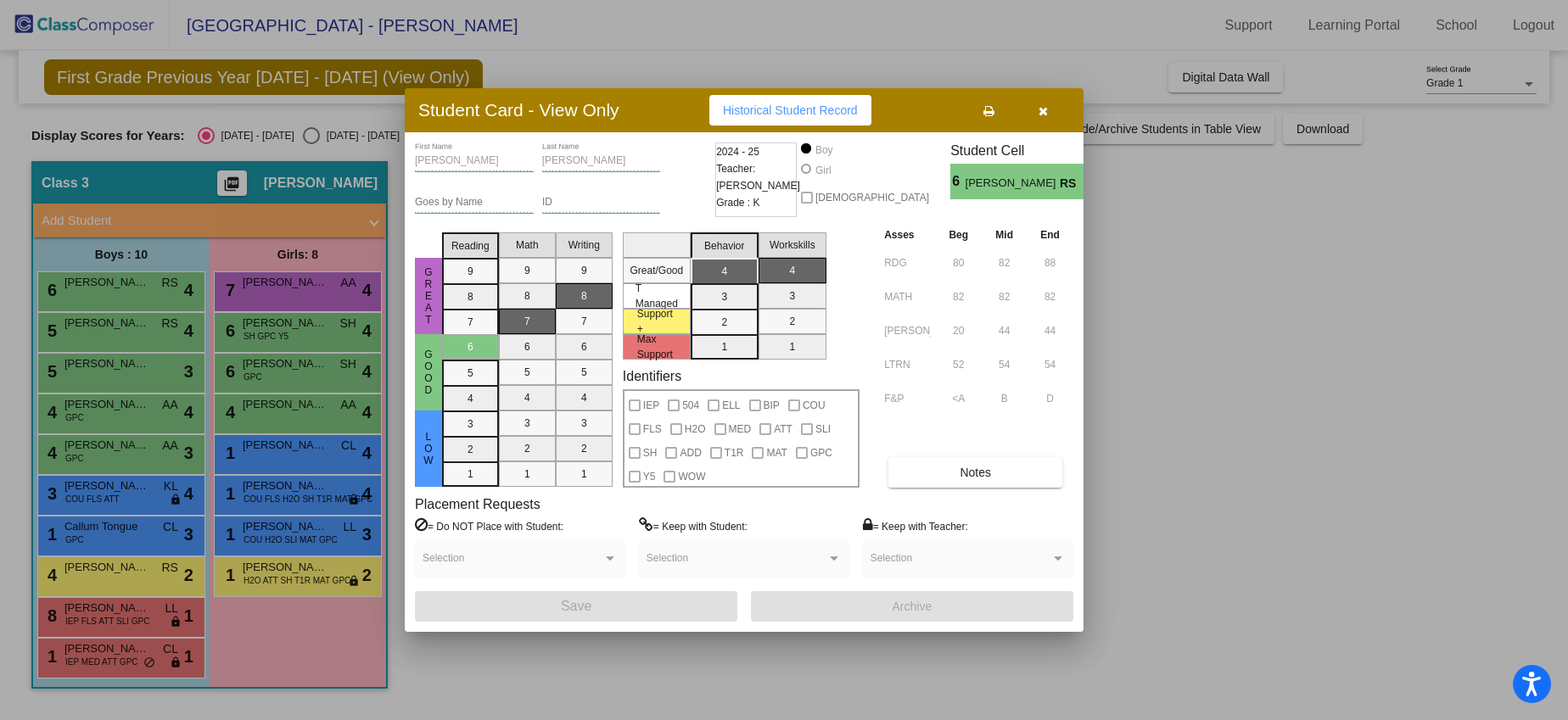
click at [1048, 120] on button "button" at bounding box center [1042, 111] width 54 height 31
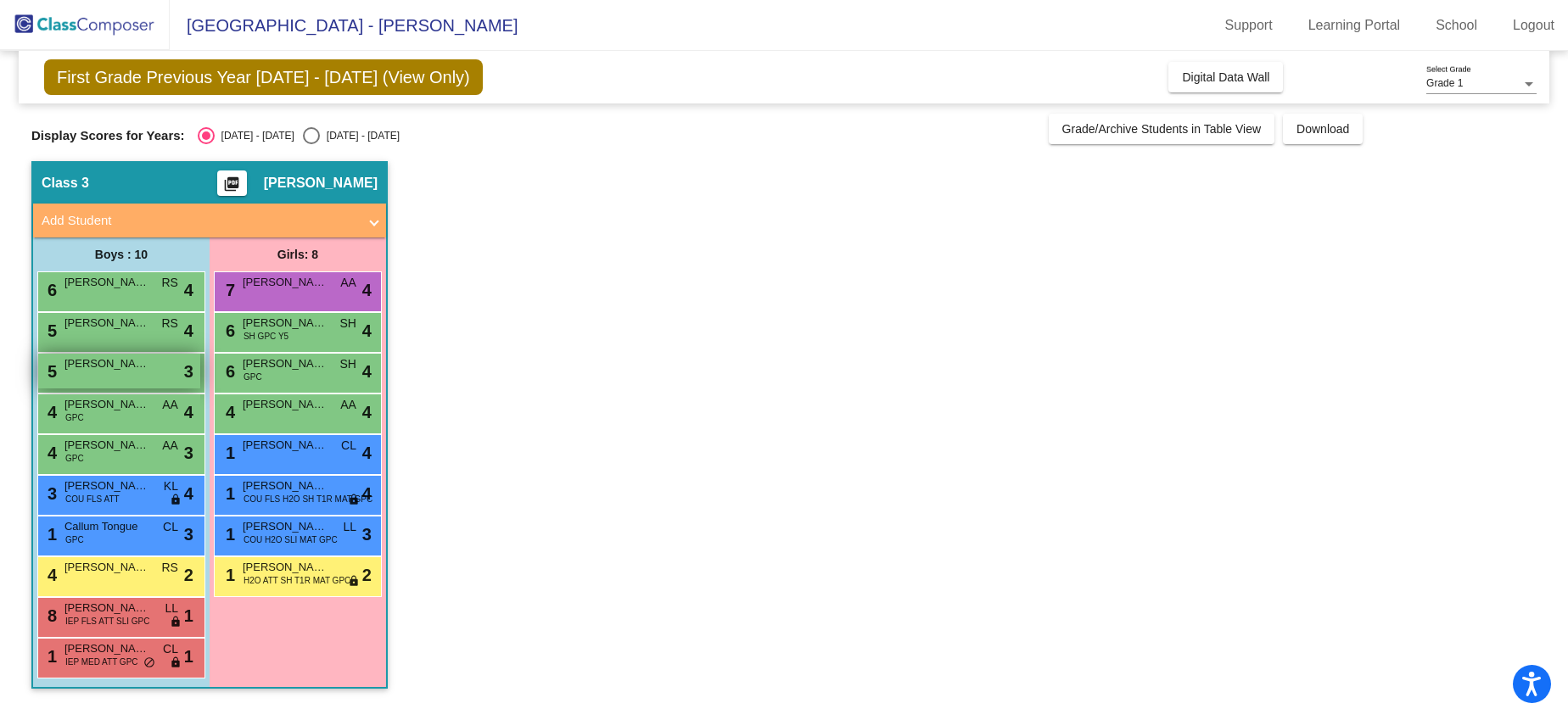
click at [134, 355] on span "[PERSON_NAME]" at bounding box center [106, 364] width 85 height 17
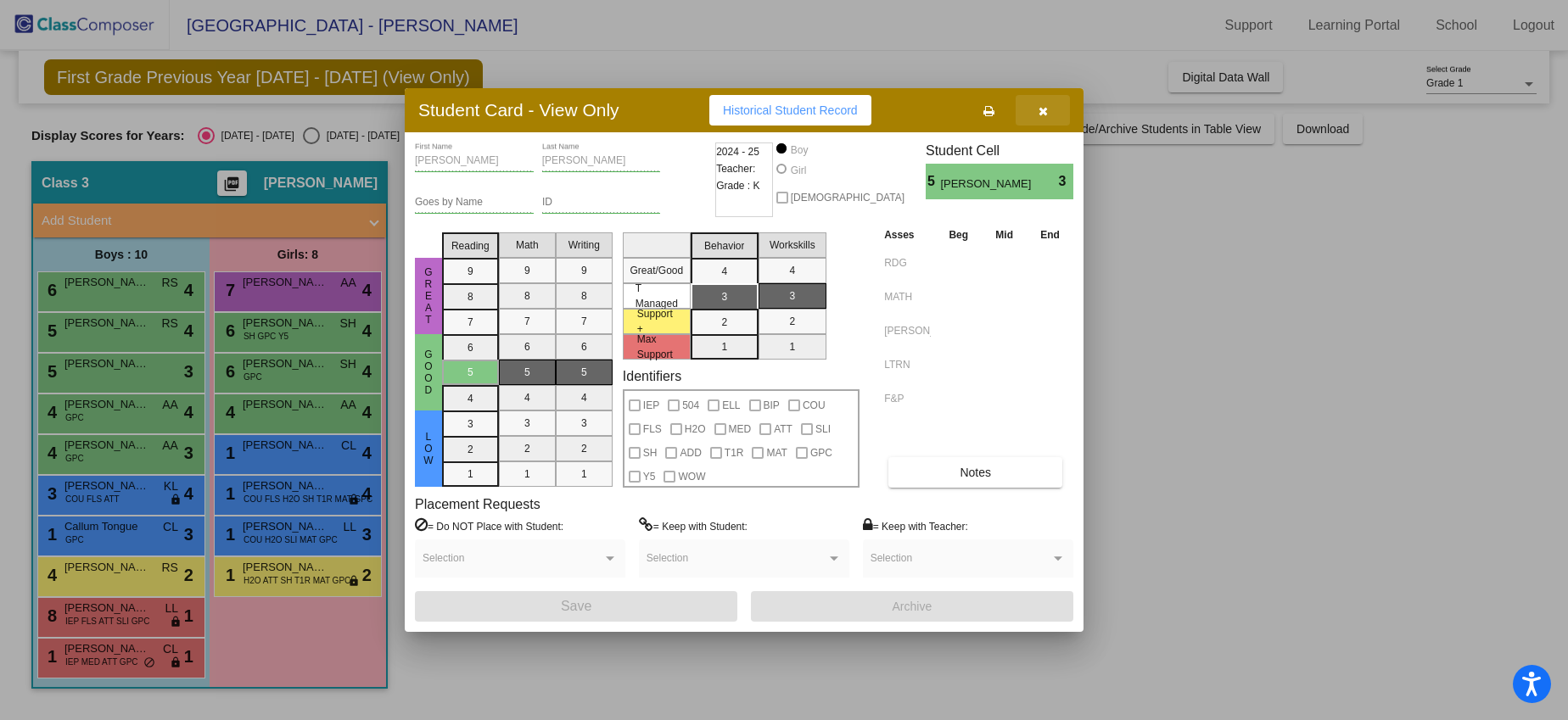
click at [1042, 108] on icon "button" at bounding box center [1042, 111] width 9 height 12
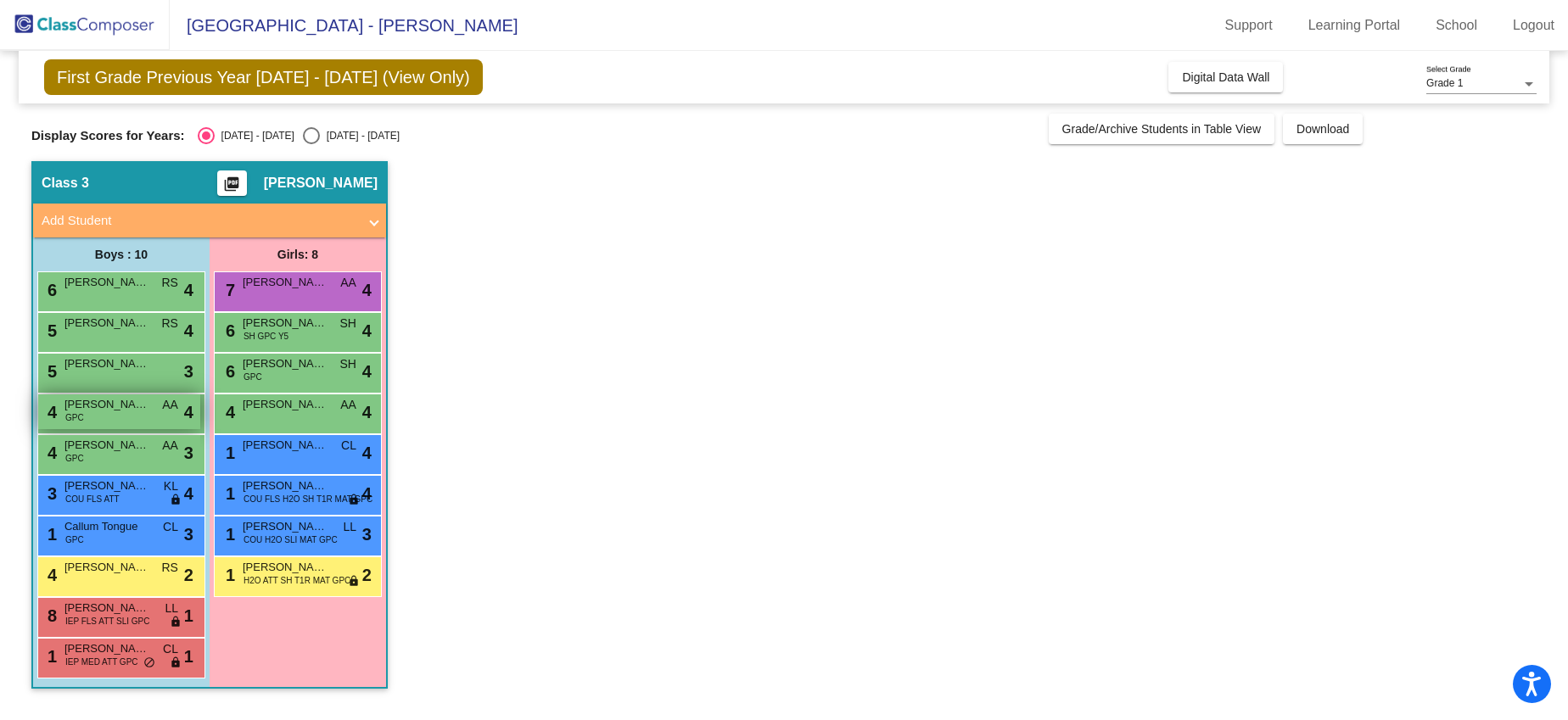
click at [117, 417] on div "4 Miles [PERSON_NAME] GPC AA lock do_not_disturb_alt 4" at bounding box center [119, 411] width 162 height 35
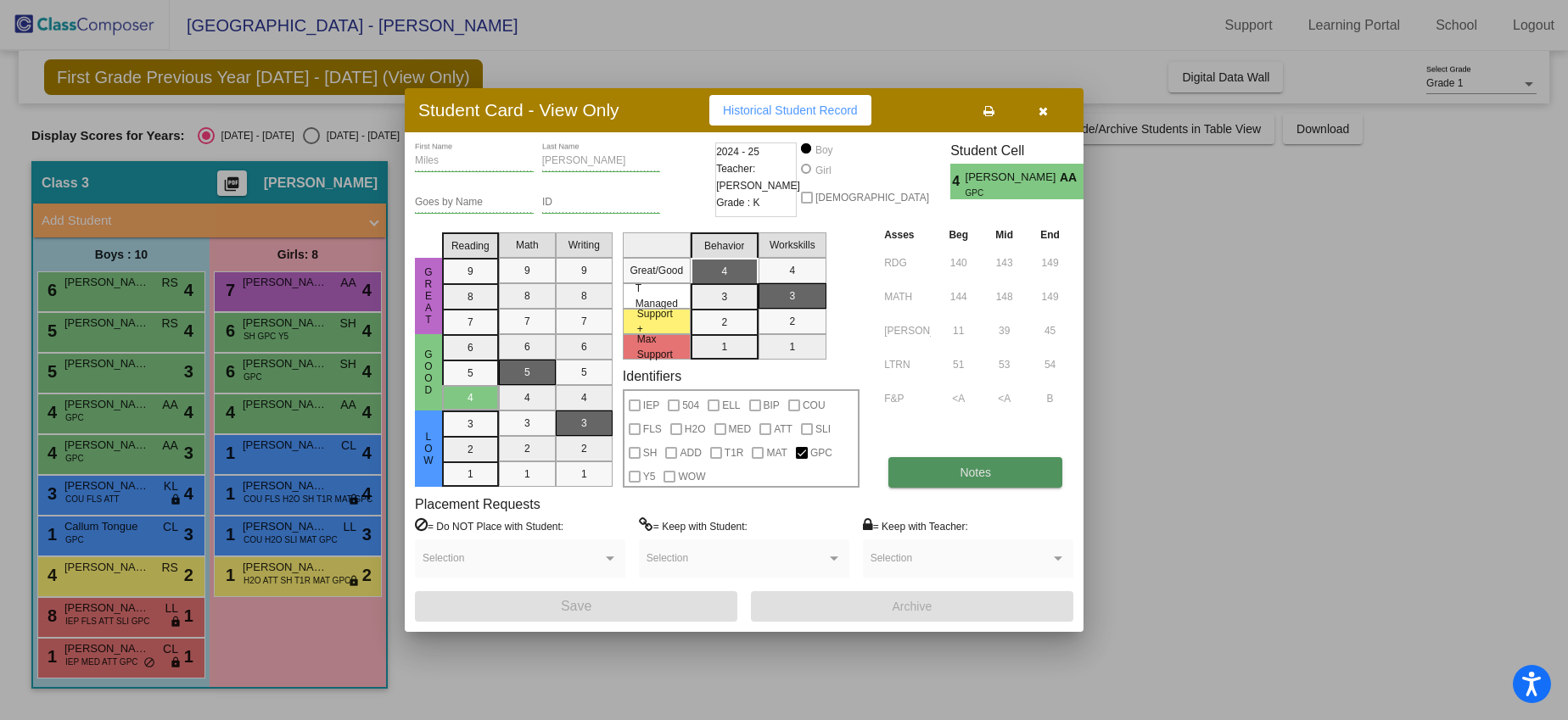
click at [965, 474] on span "Notes" at bounding box center [975, 472] width 32 height 14
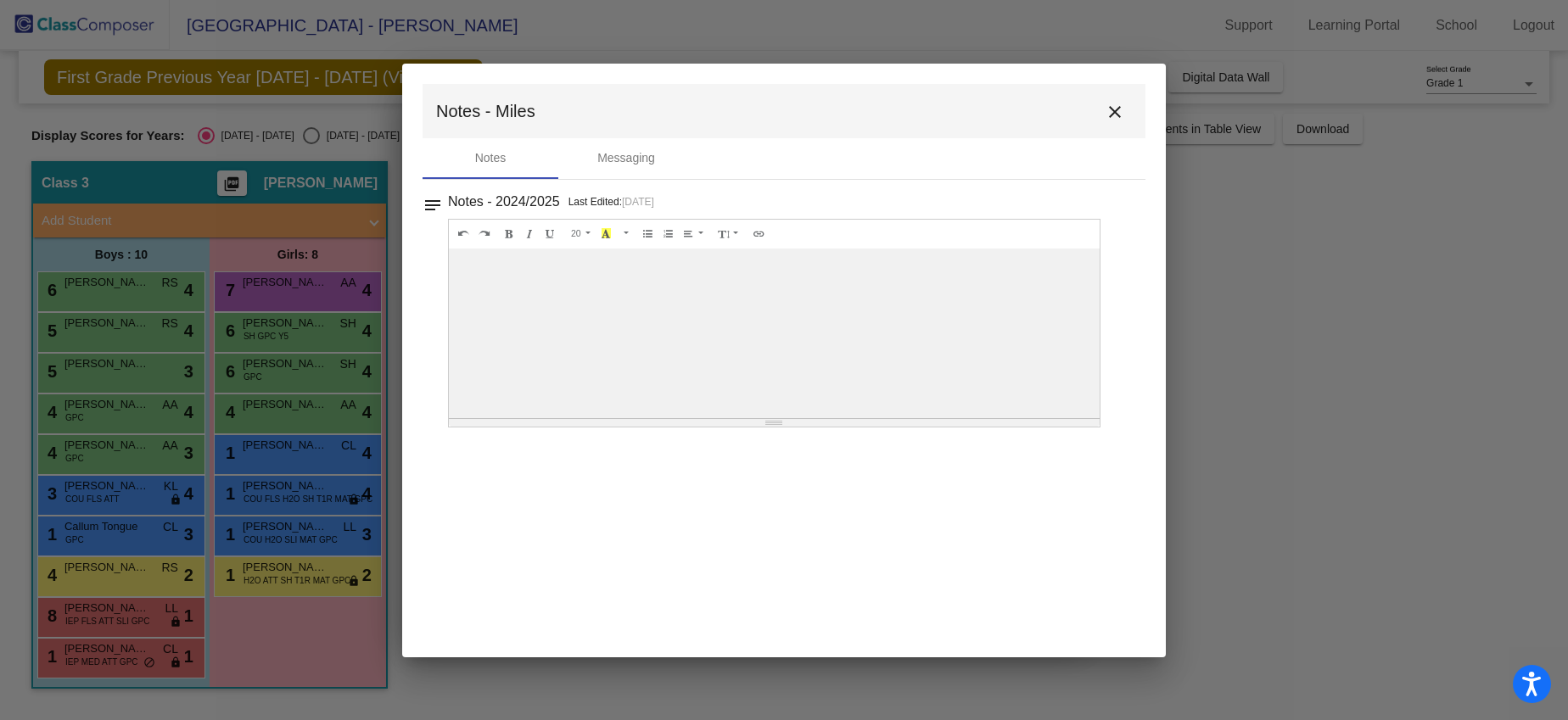
click at [1121, 109] on mat-icon "close" at bounding box center [1115, 112] width 21 height 21
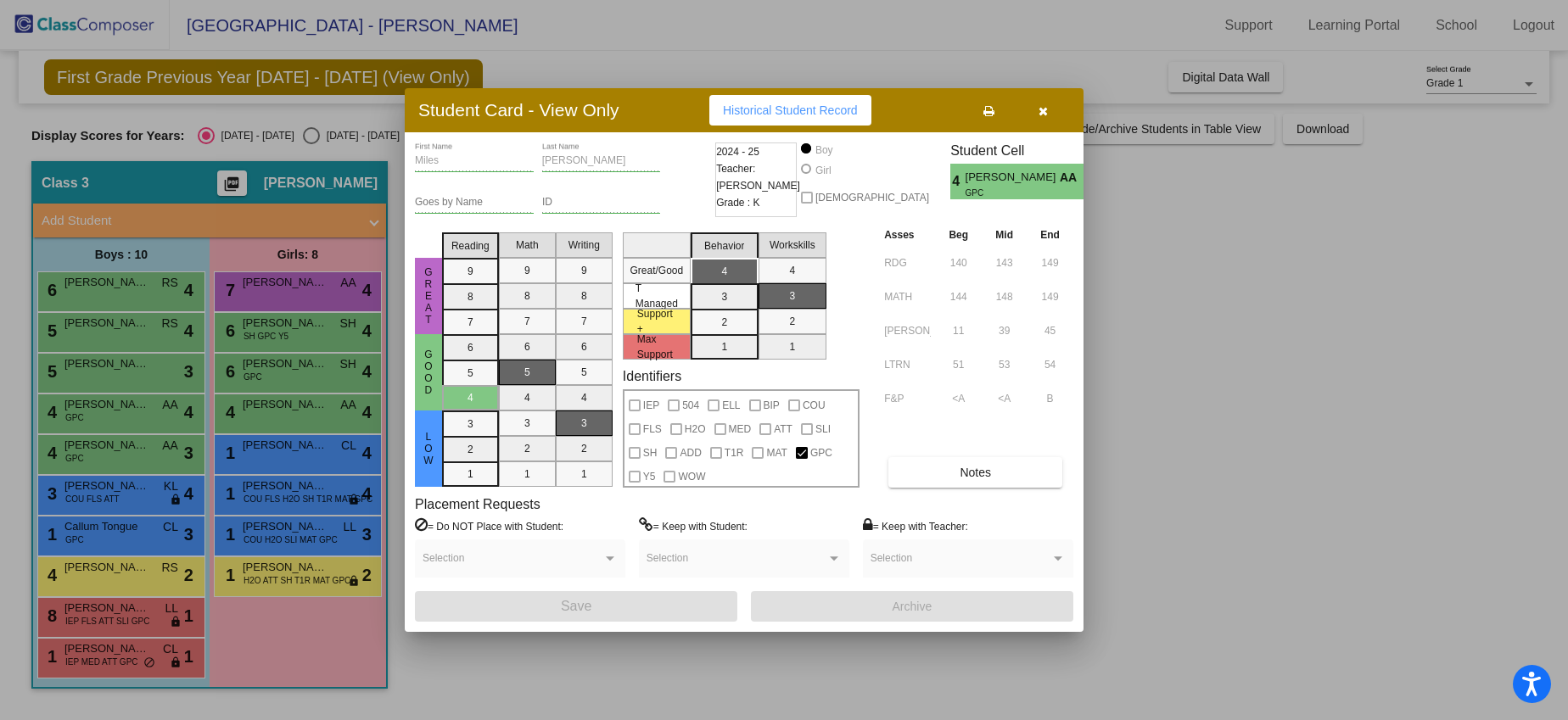
click at [1046, 118] on button "button" at bounding box center [1042, 111] width 54 height 31
